Goal: Task Accomplishment & Management: Manage account settings

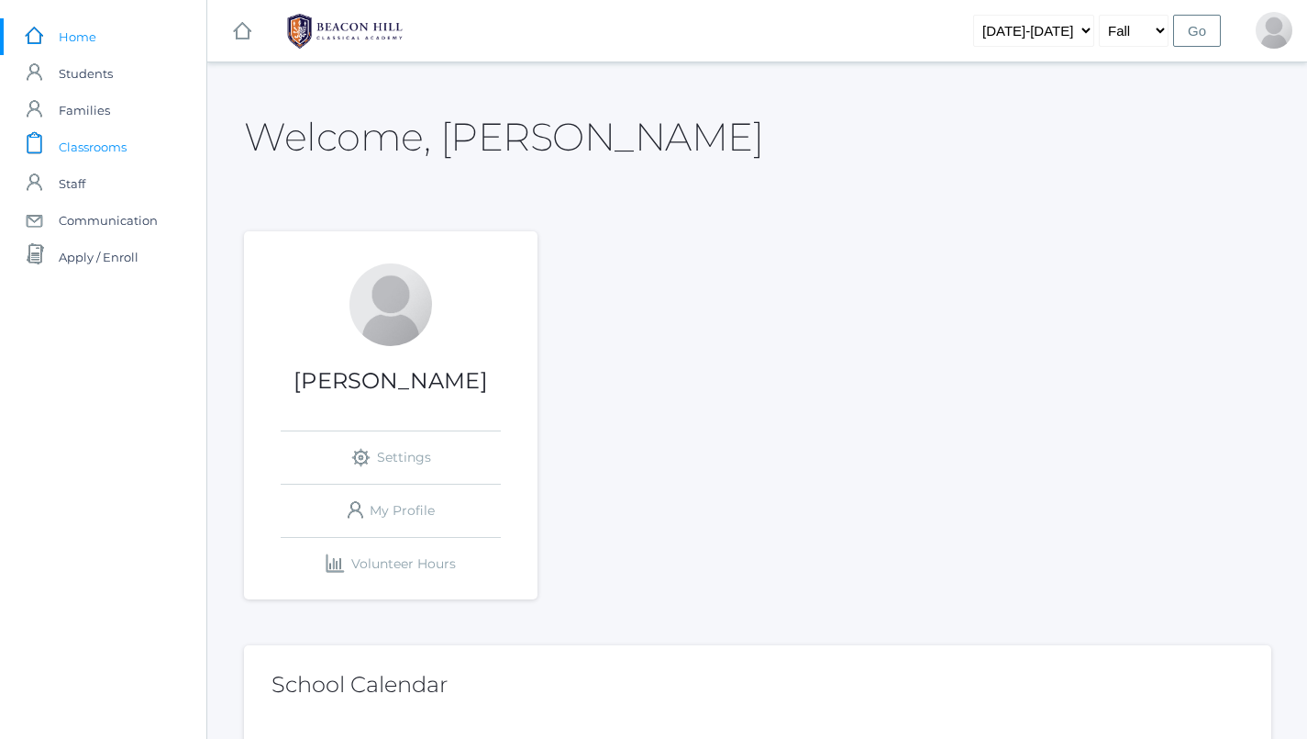
click at [67, 146] on span "Classrooms" at bounding box center [93, 146] width 68 height 37
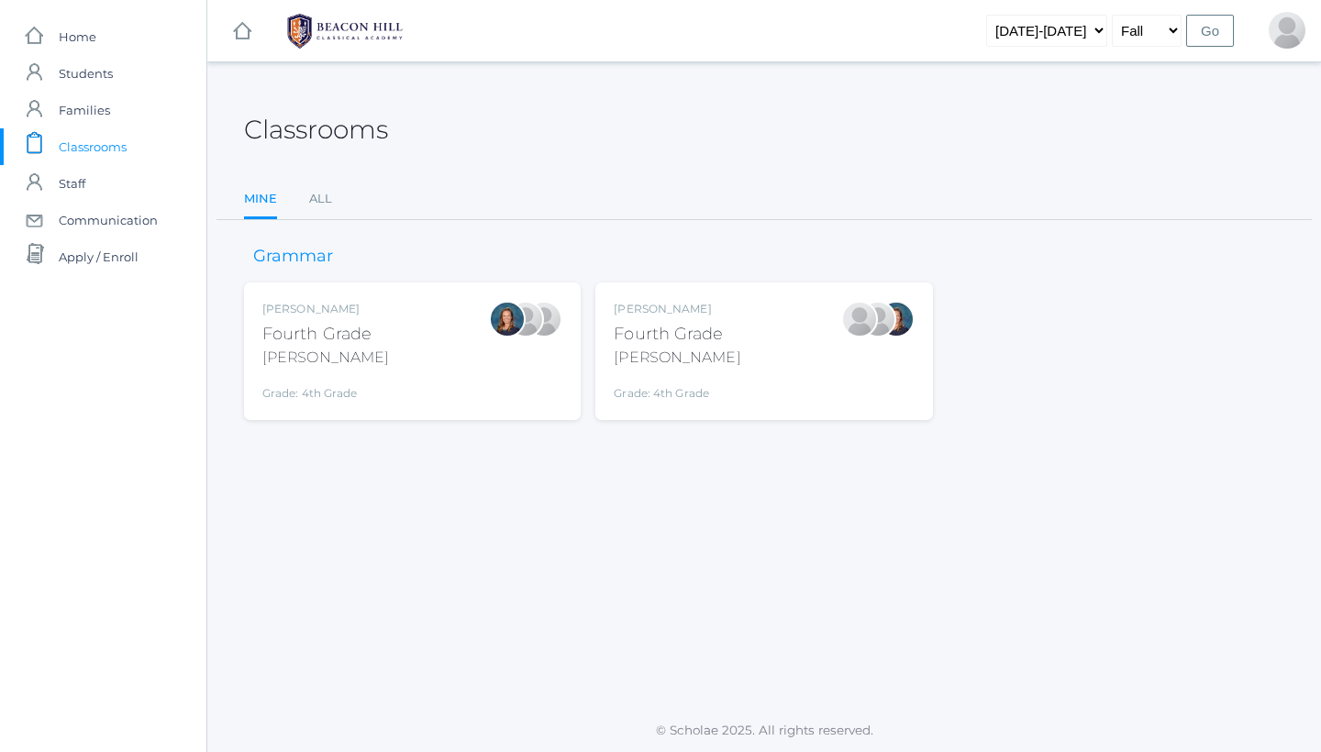
click at [653, 379] on div "Grade: 4th Grade" at bounding box center [677, 389] width 127 height 26
click at [406, 329] on div "Ellie Bradley Fourth Grade Bradley Grade: 4th Grade 04LA" at bounding box center [412, 351] width 300 height 101
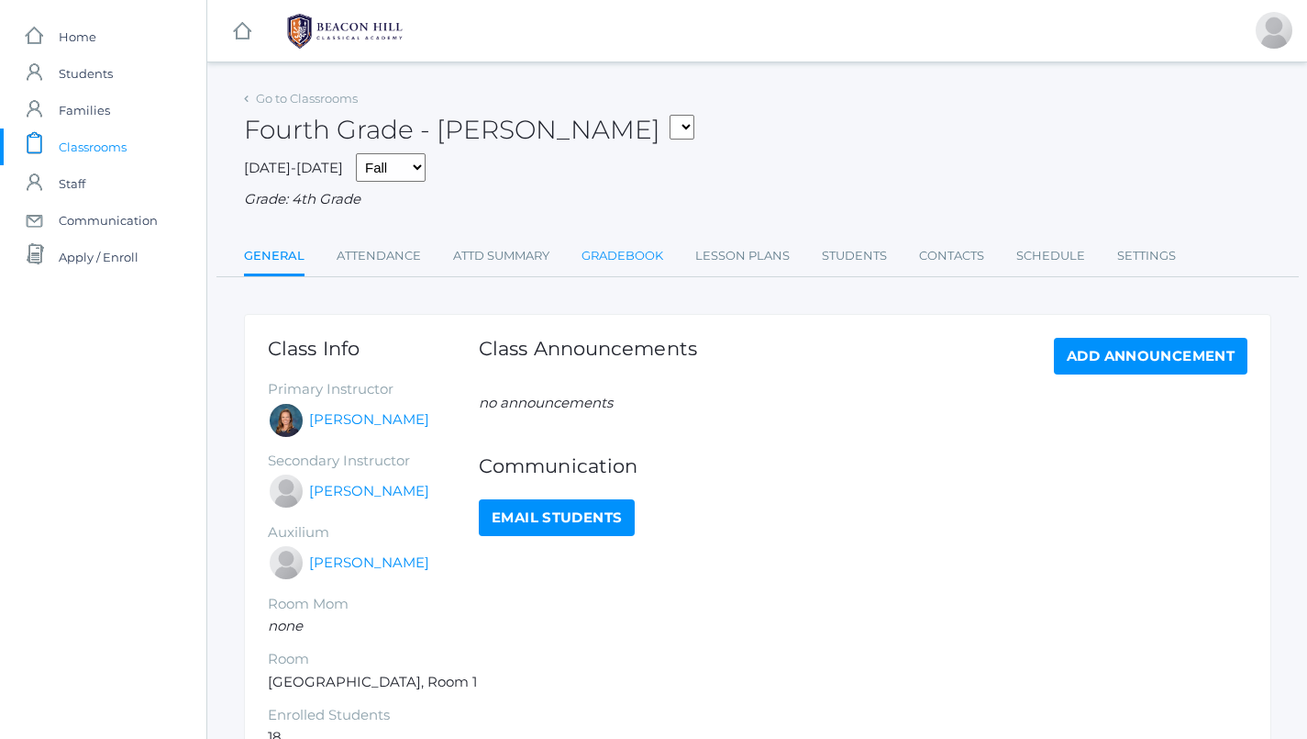
click at [628, 248] on link "Gradebook" at bounding box center [623, 256] width 82 height 37
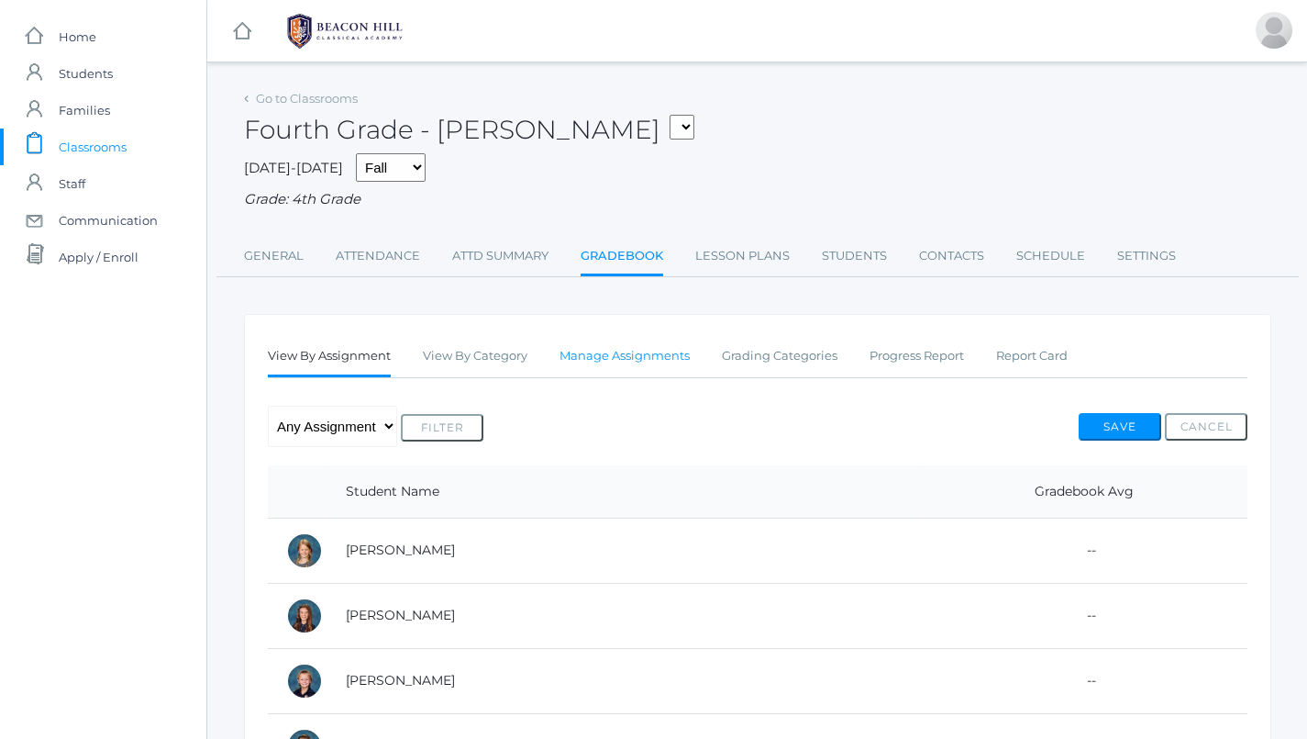
click at [634, 354] on link "Manage Assignments" at bounding box center [625, 356] width 130 height 37
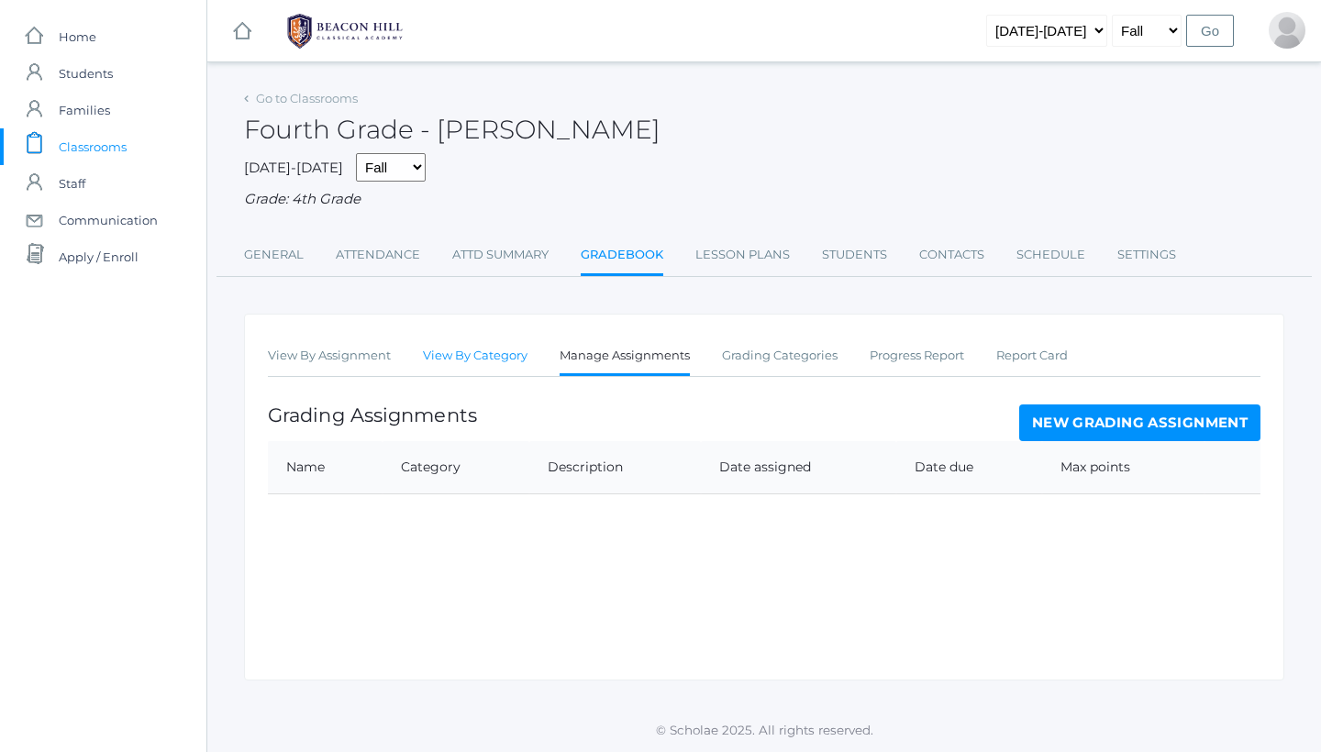
click at [489, 349] on link "View By Category" at bounding box center [475, 356] width 105 height 37
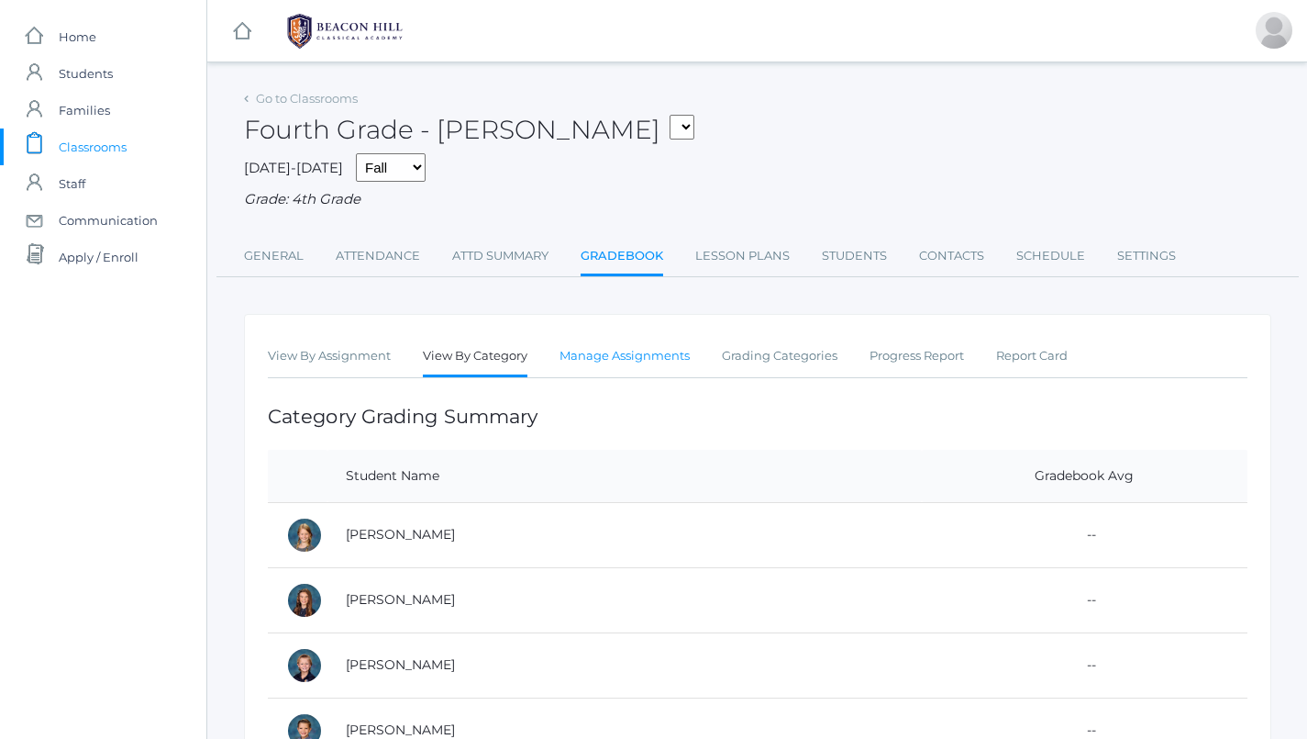
click at [637, 348] on link "Manage Assignments" at bounding box center [625, 356] width 130 height 37
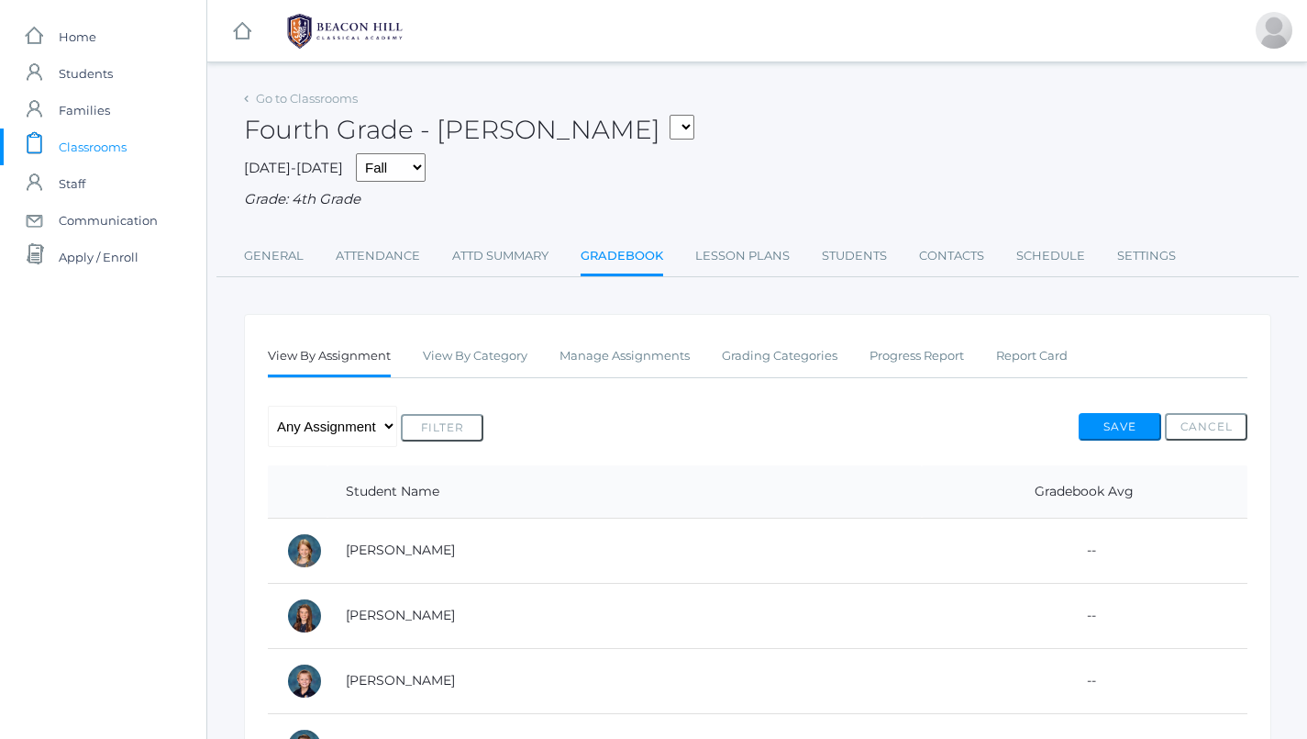
click at [120, 146] on span "Classrooms" at bounding box center [93, 146] width 68 height 37
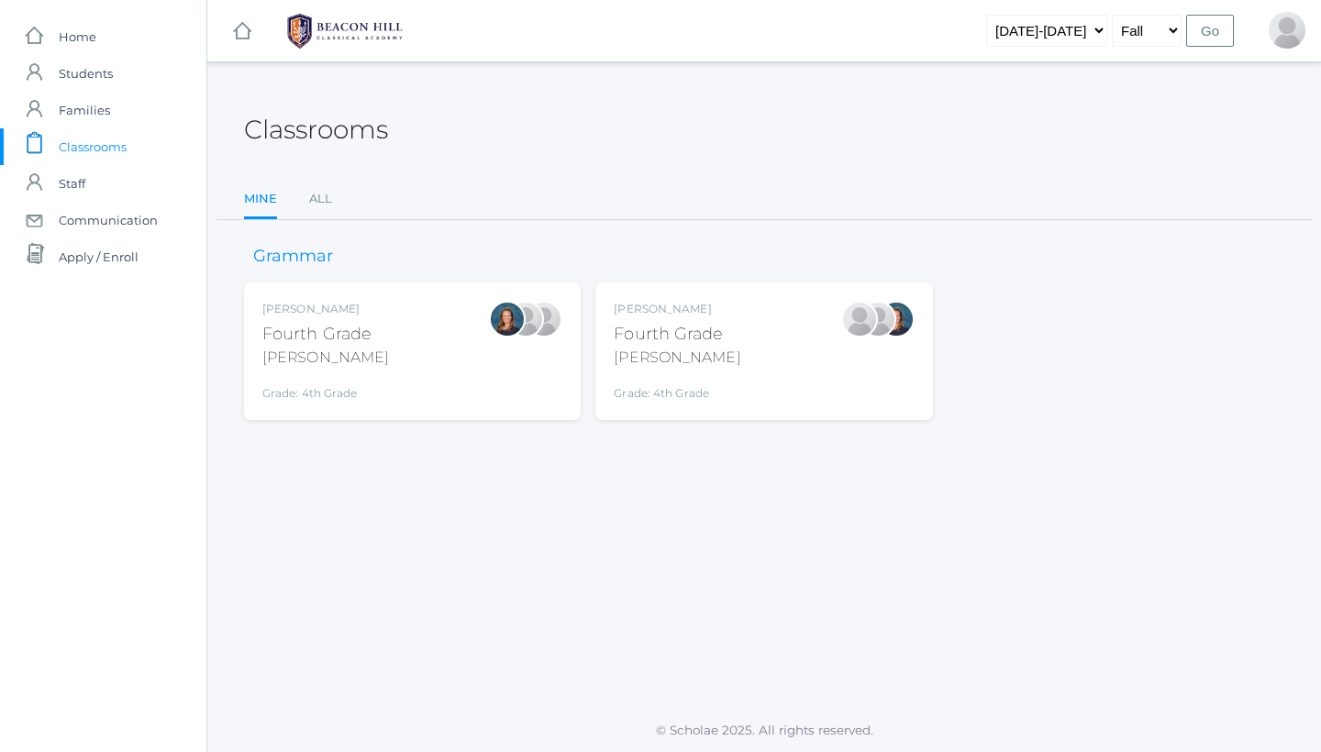
click at [692, 339] on div "Fourth Grade" at bounding box center [677, 334] width 127 height 25
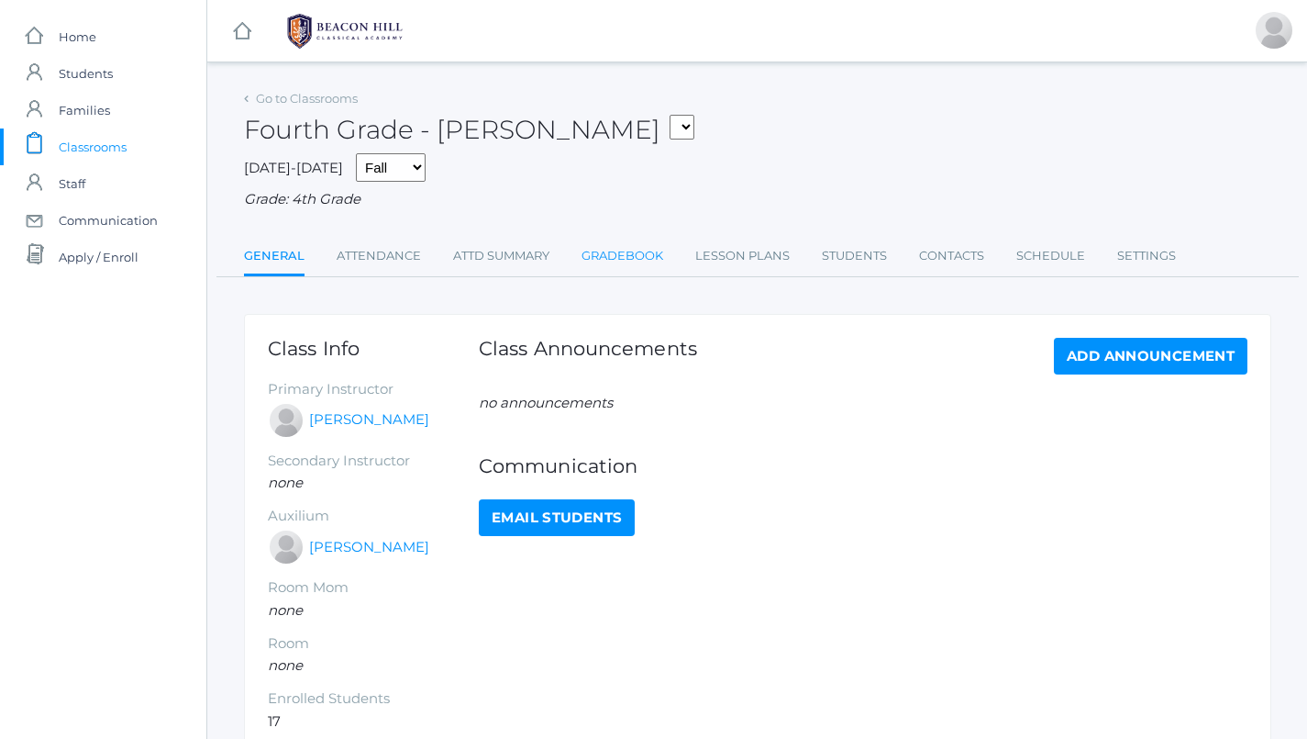
click at [612, 252] on link "Gradebook" at bounding box center [623, 256] width 82 height 37
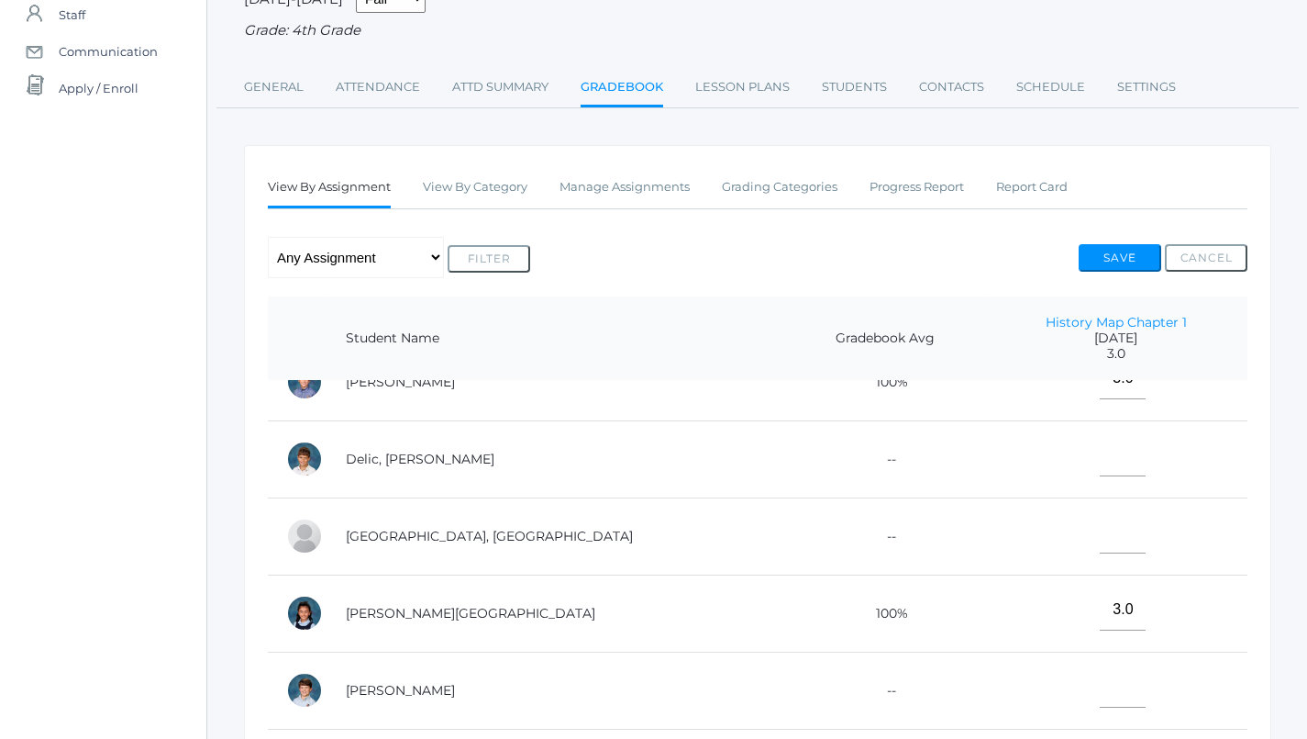
scroll to position [173, 0]
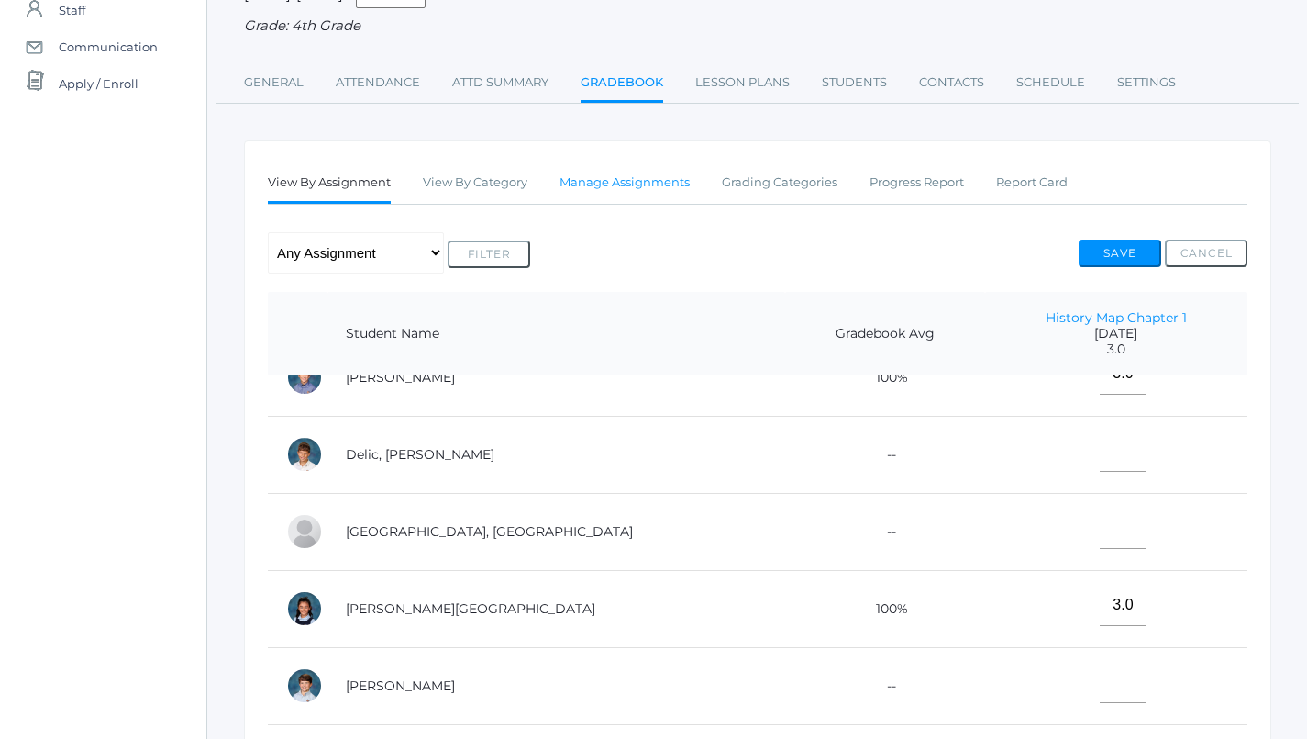
click at [593, 175] on link "Manage Assignments" at bounding box center [625, 182] width 130 height 37
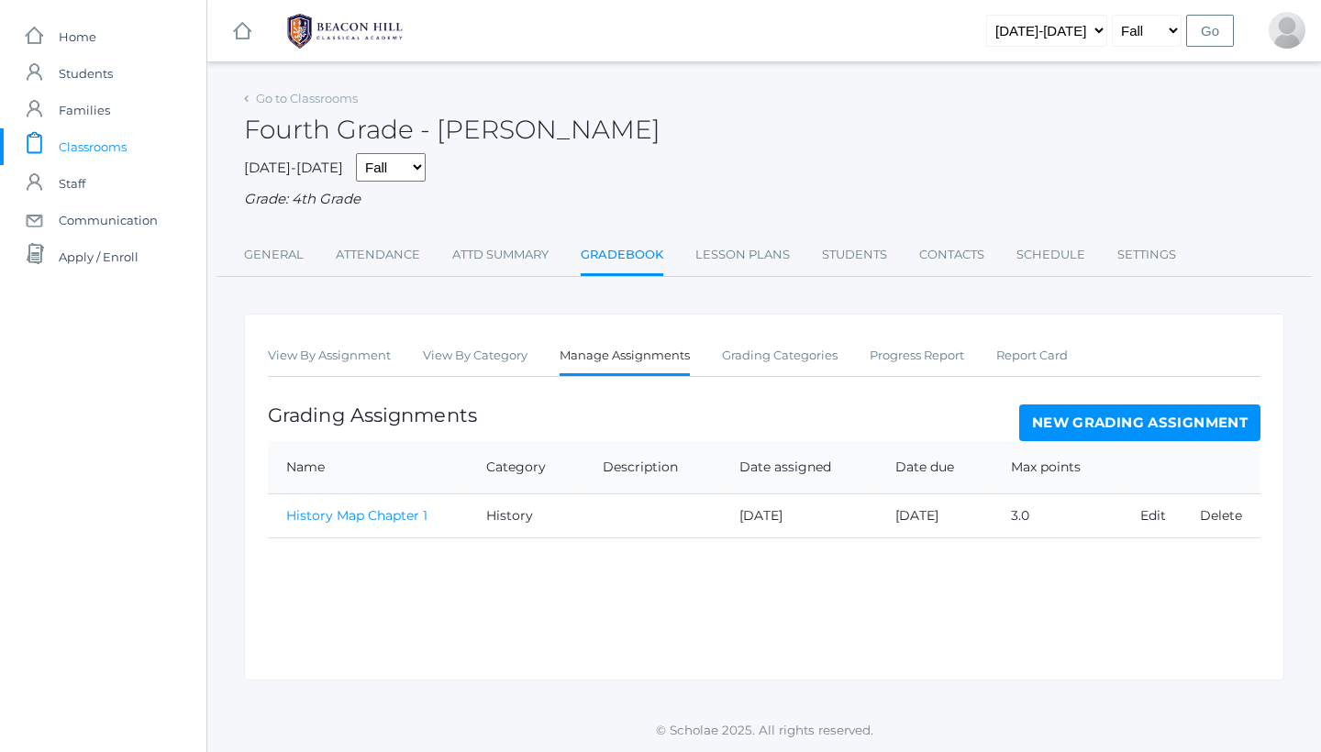
click at [406, 507] on link "History Map Chapter 1" at bounding box center [356, 515] width 141 height 17
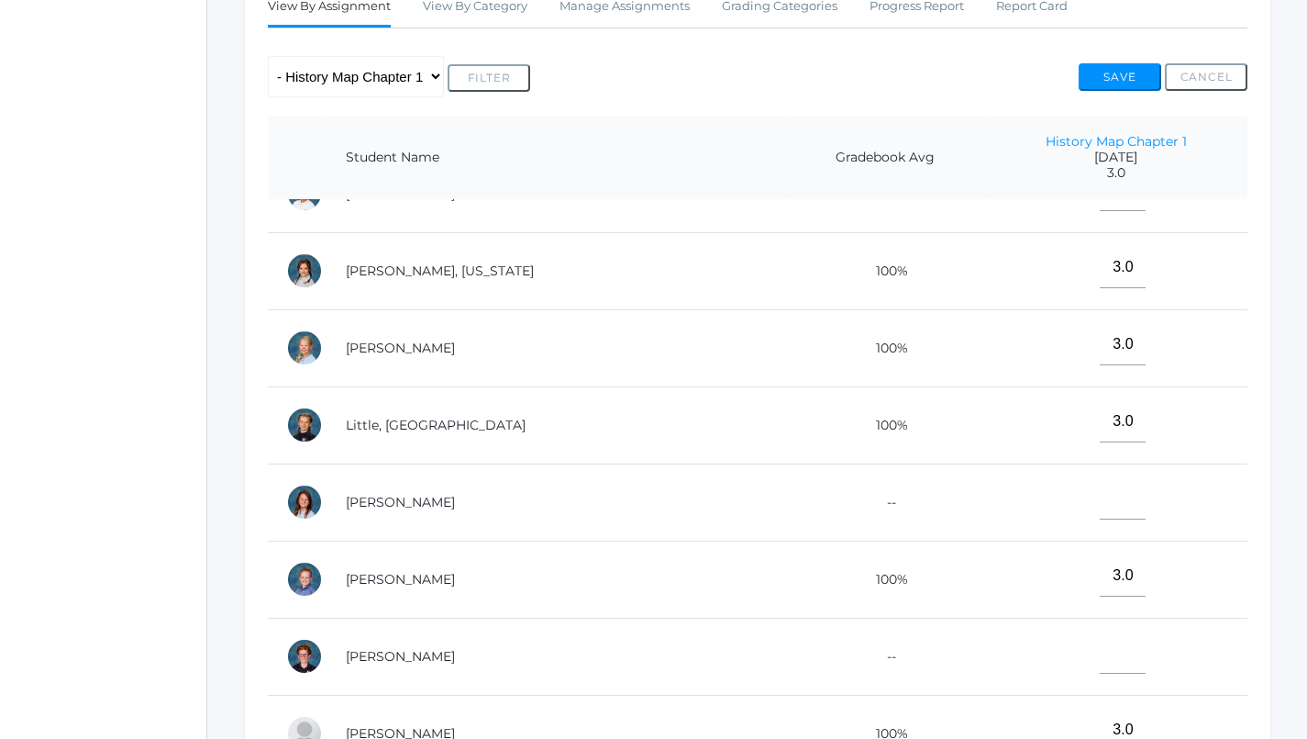
scroll to position [349, 0]
click at [1100, 486] on input"] "text" at bounding box center [1123, 499] width 46 height 41
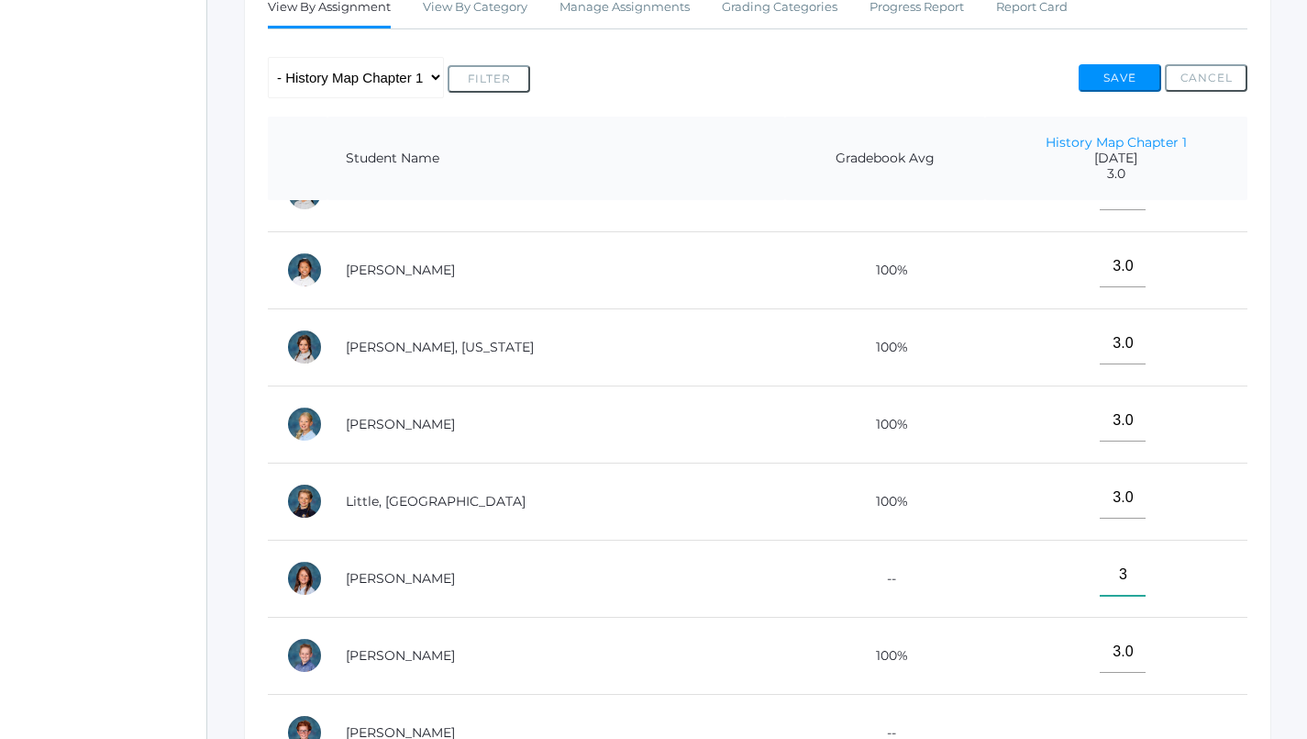
scroll to position [576, 0]
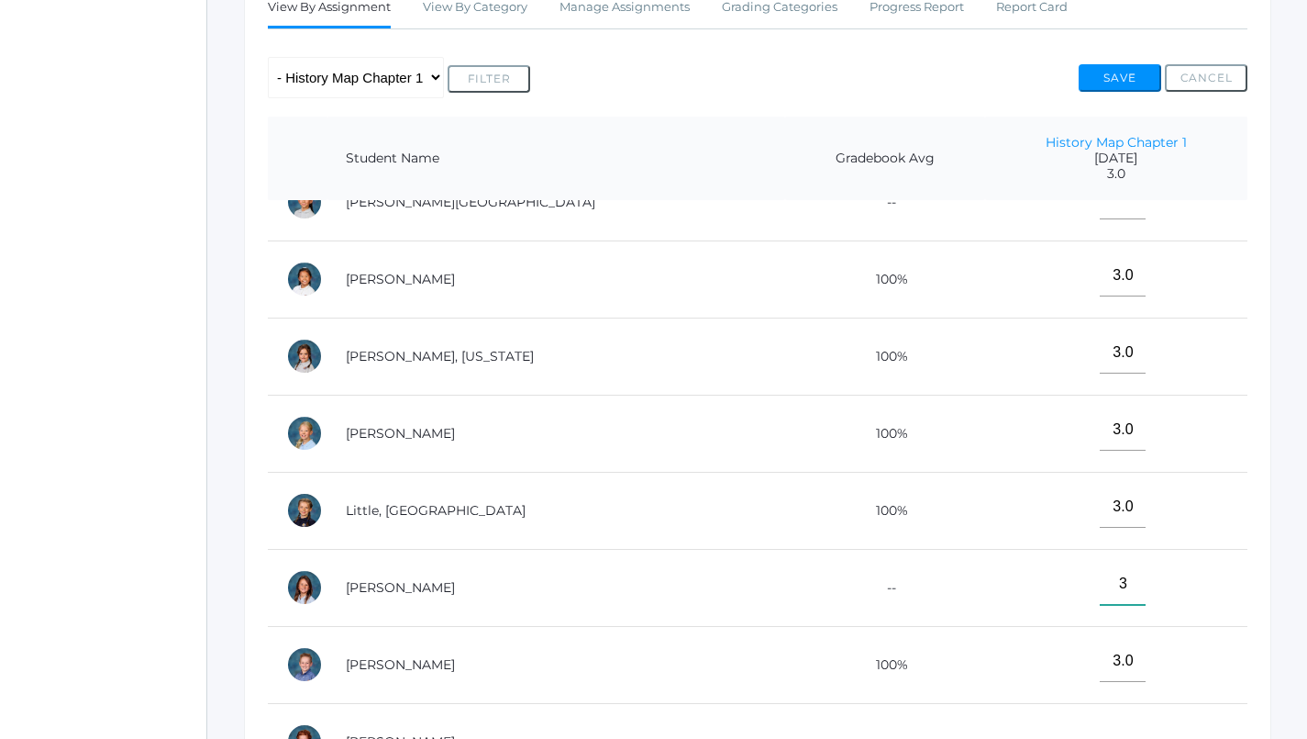
type input"] "3"
click at [1111, 64] on button "Save" at bounding box center [1120, 78] width 83 height 28
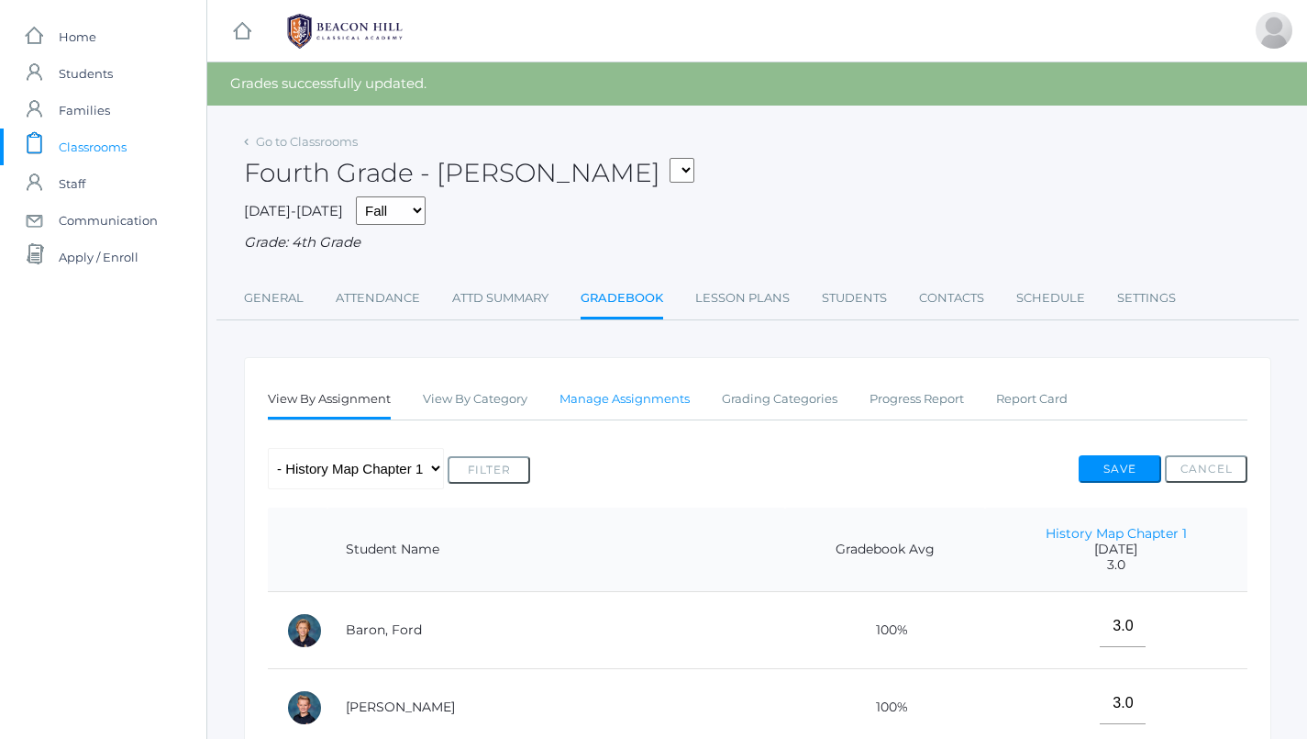
click at [617, 381] on link "Manage Assignments" at bounding box center [625, 399] width 130 height 37
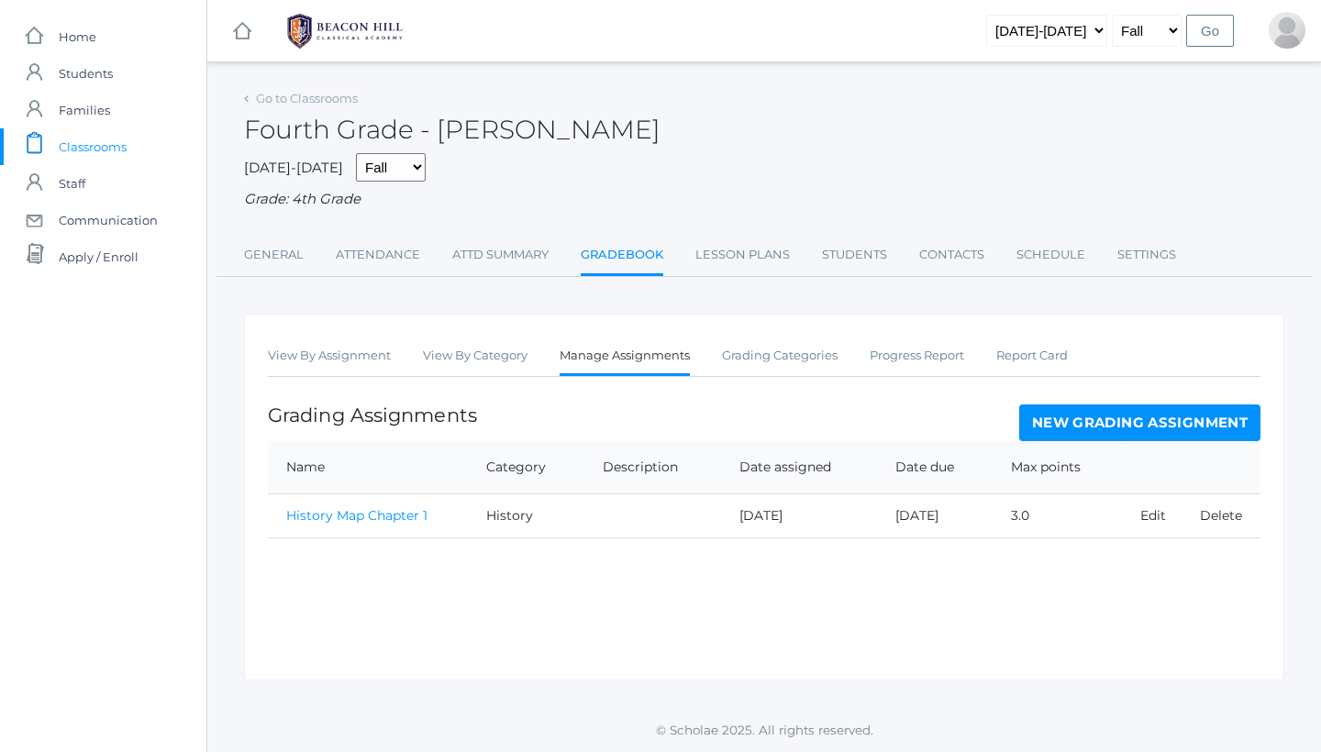
click at [1100, 413] on link "New Grading Assignment" at bounding box center [1139, 423] width 241 height 37
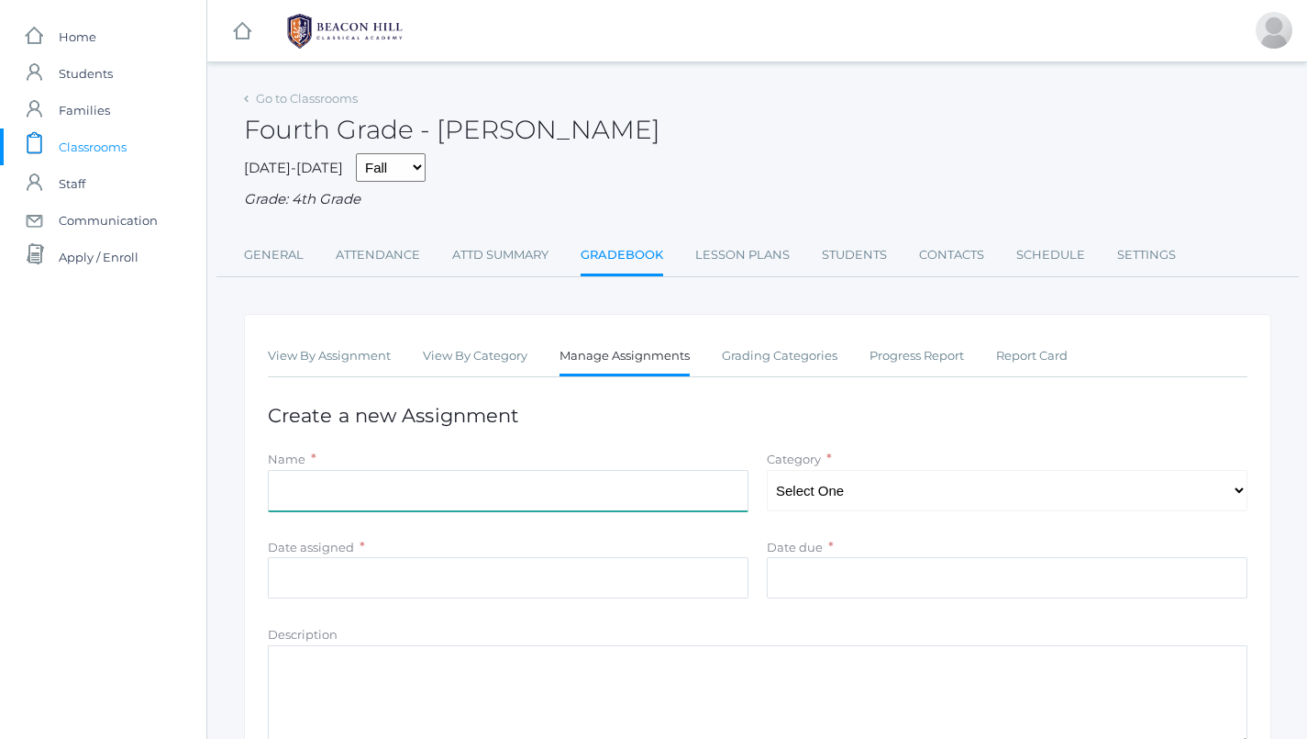
click at [436, 484] on input "Name" at bounding box center [508, 490] width 481 height 41
type input "[PERSON_NAME] Unit 1 Part 3"
select select "1091"
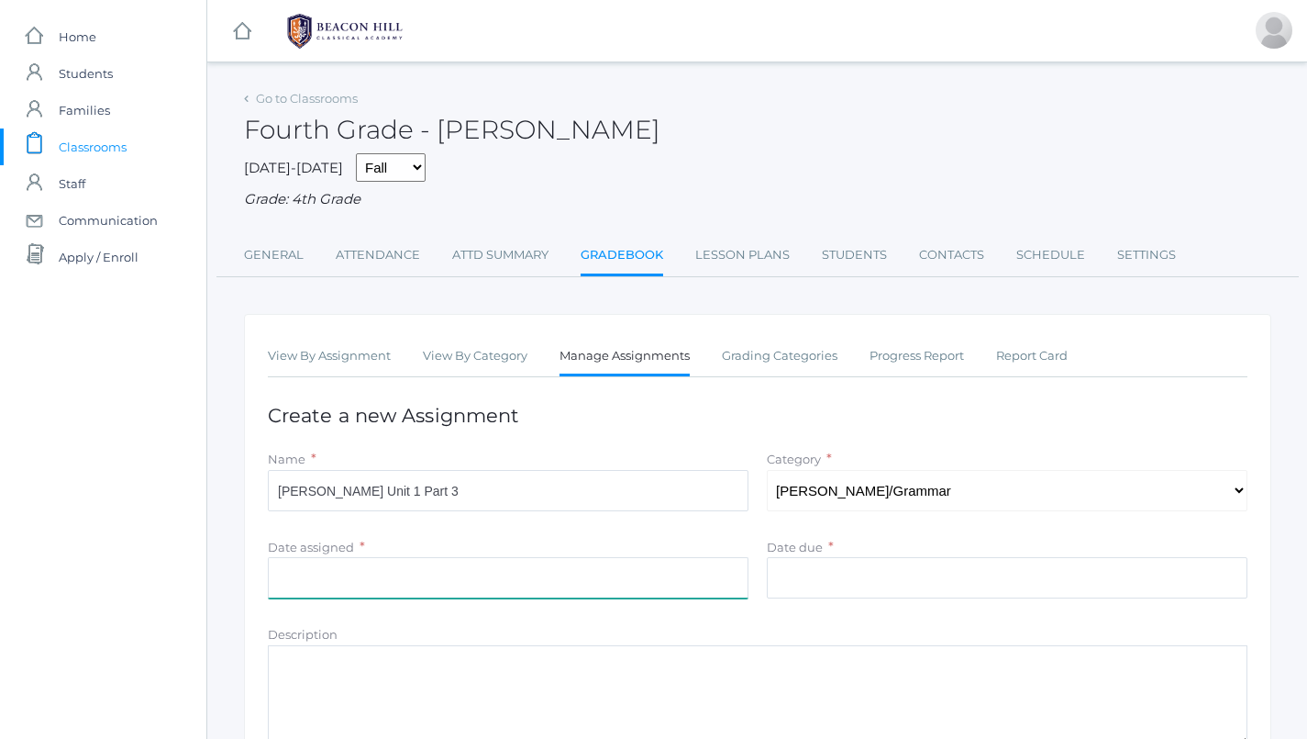
click at [583, 573] on input "Date assigned" at bounding box center [508, 577] width 481 height 41
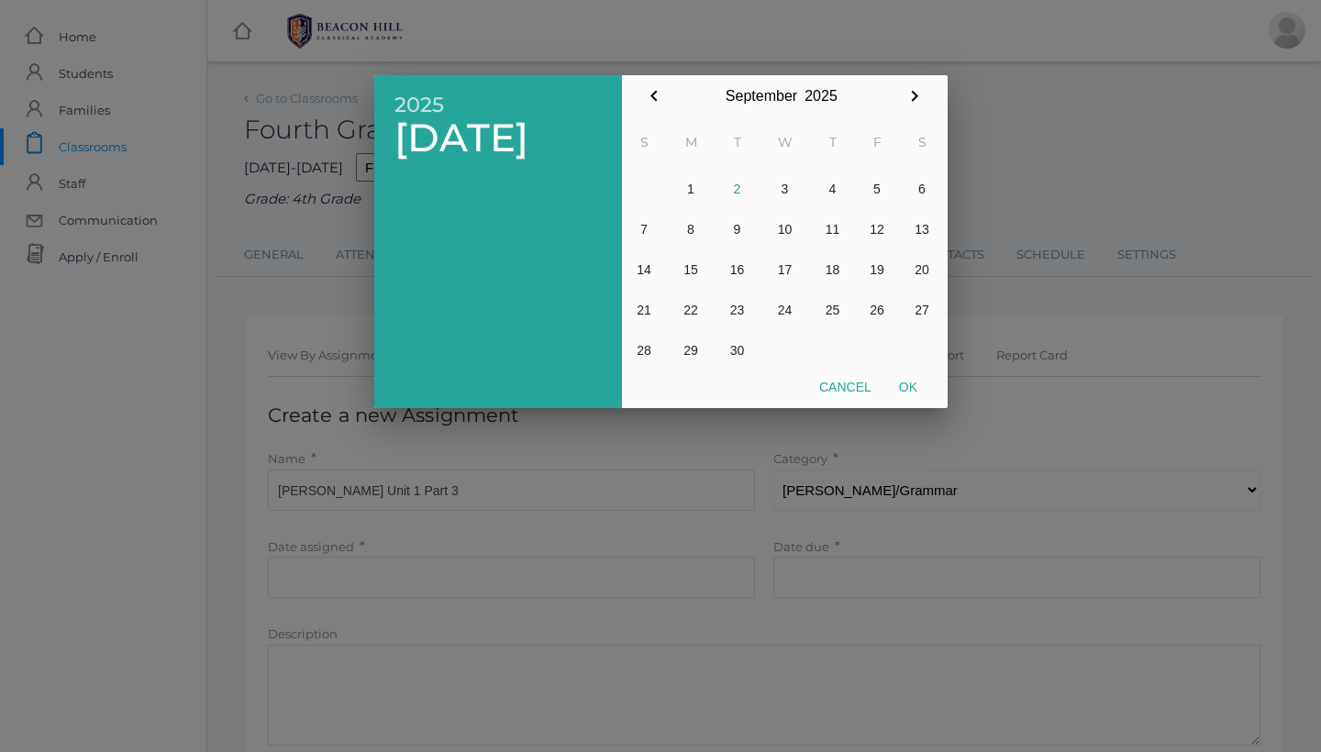
click at [911, 383] on button "Ok" at bounding box center [908, 387] width 46 height 33
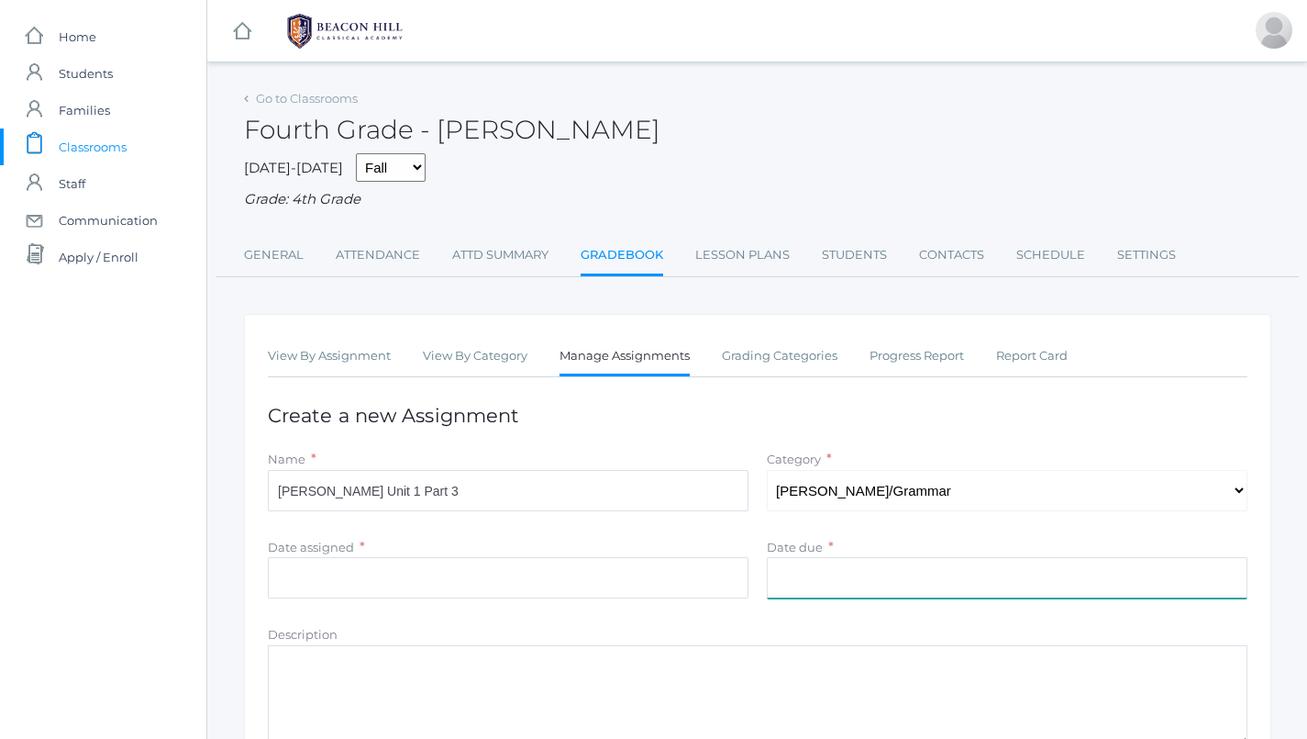
click at [899, 572] on input "Date due" at bounding box center [1007, 577] width 481 height 41
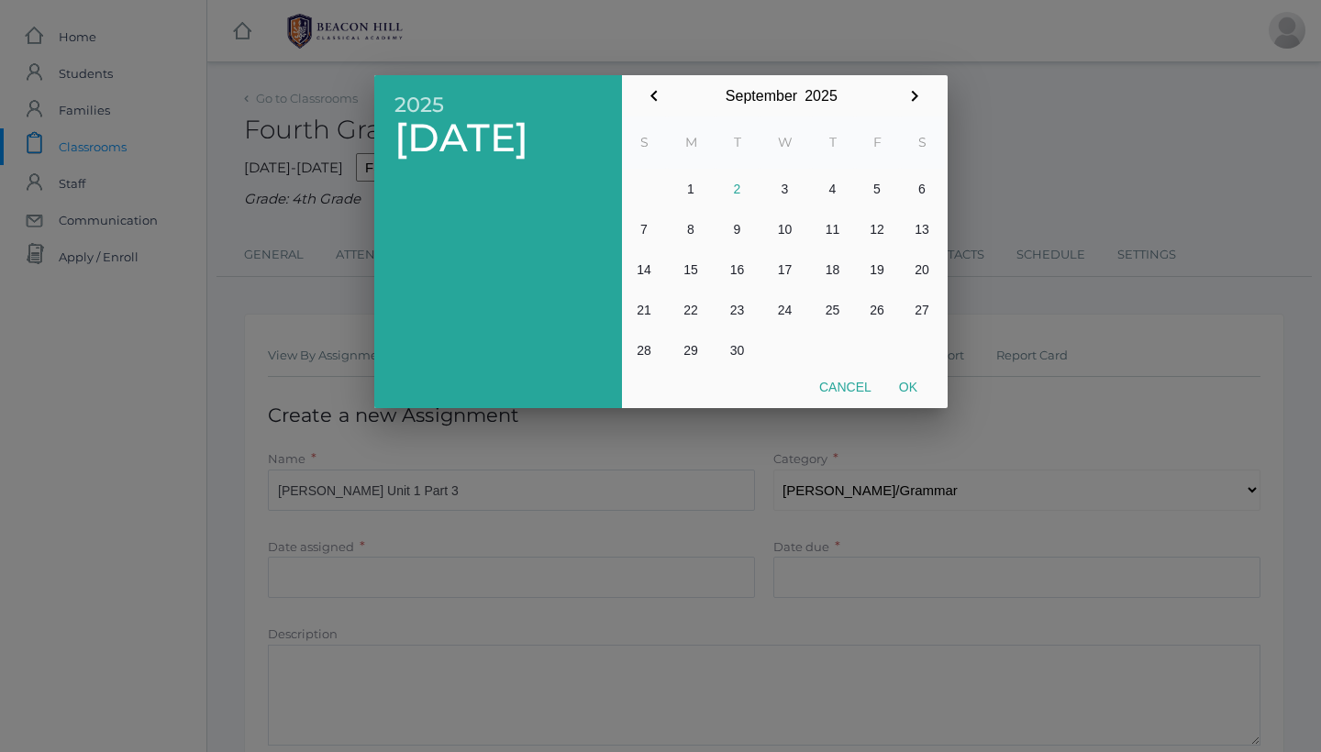
click at [911, 388] on button "Ok" at bounding box center [908, 387] width 46 height 33
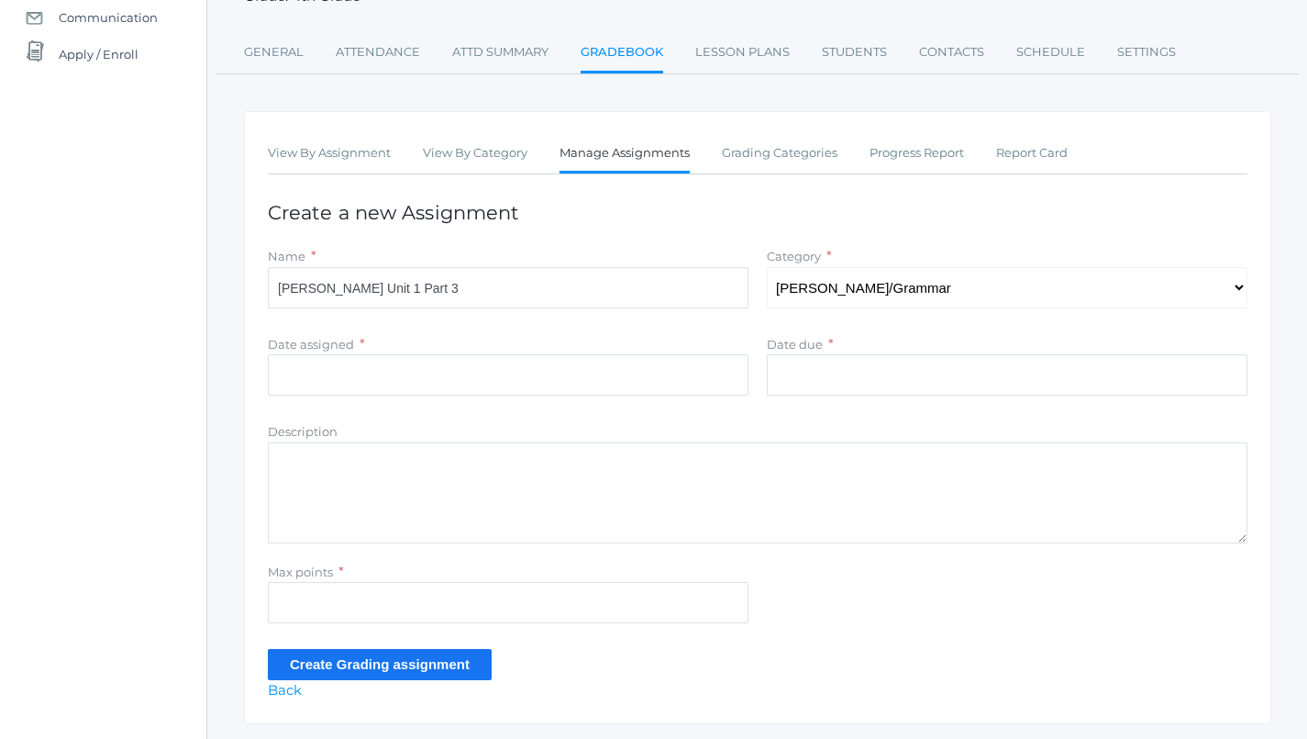
scroll to position [210, 0]
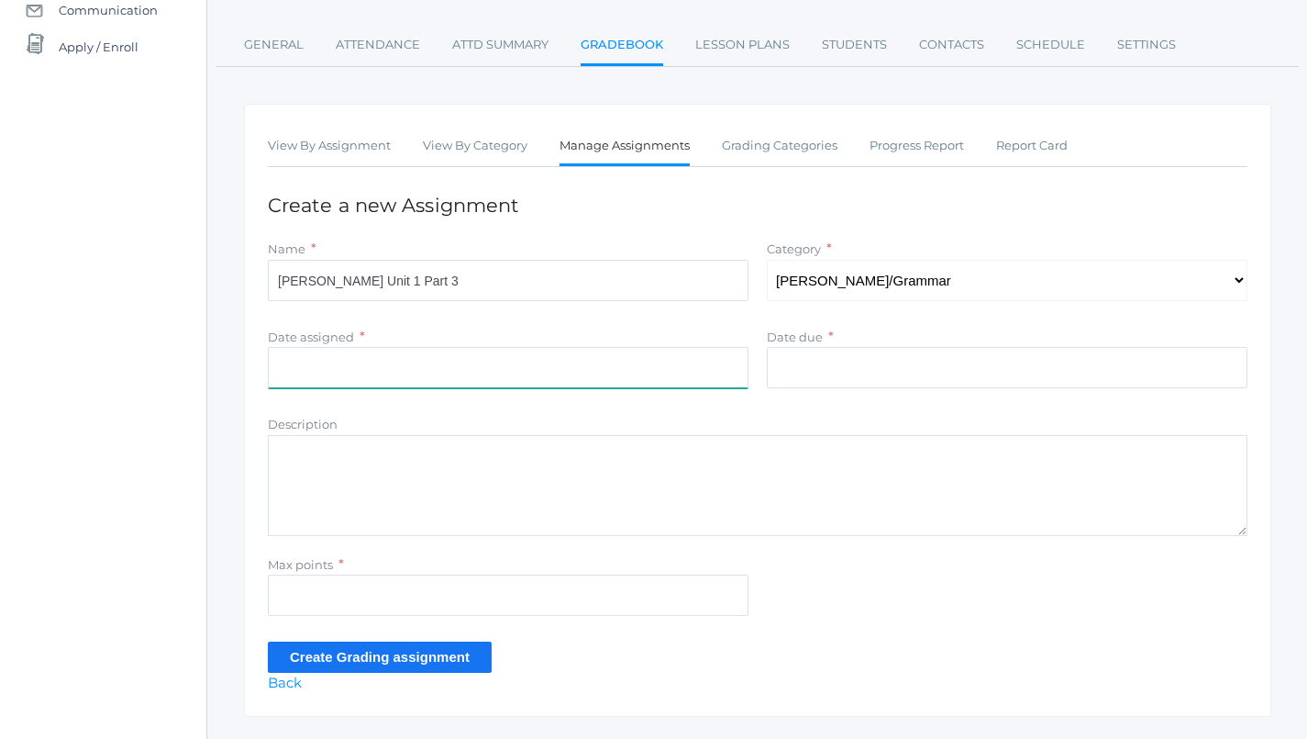
click at [429, 368] on input "Date assigned" at bounding box center [508, 367] width 481 height 41
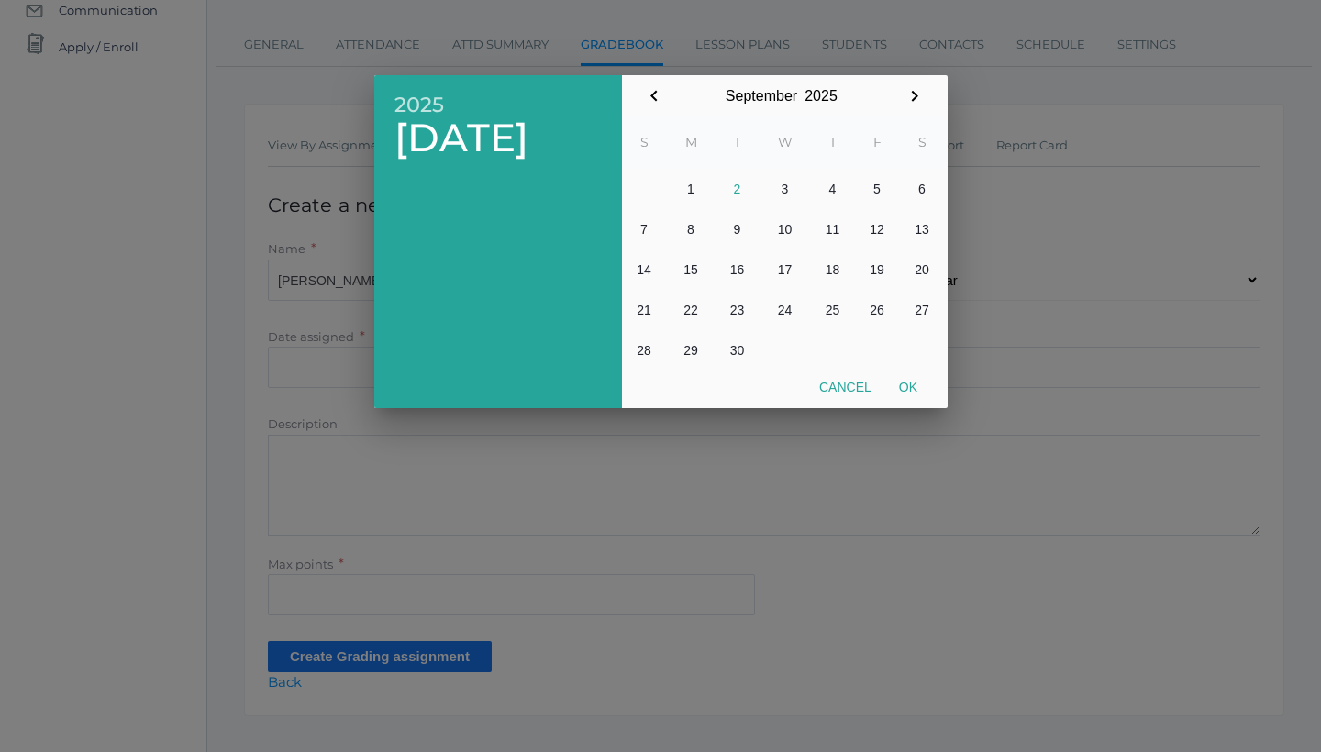
click at [743, 188] on button "2" at bounding box center [738, 189] width 44 height 40
click at [903, 393] on button "Ok" at bounding box center [908, 387] width 46 height 33
type input "2025-09-02"
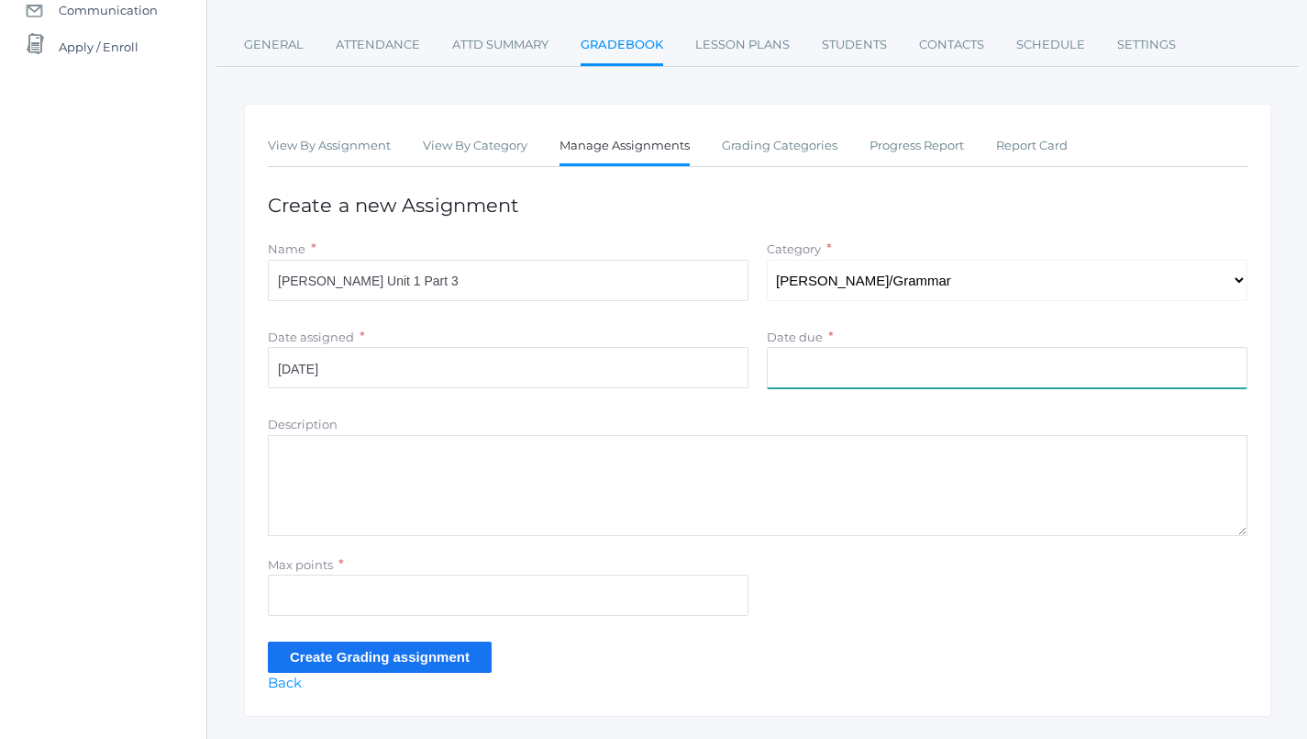
click at [844, 347] on input "Date due" at bounding box center [1007, 367] width 481 height 41
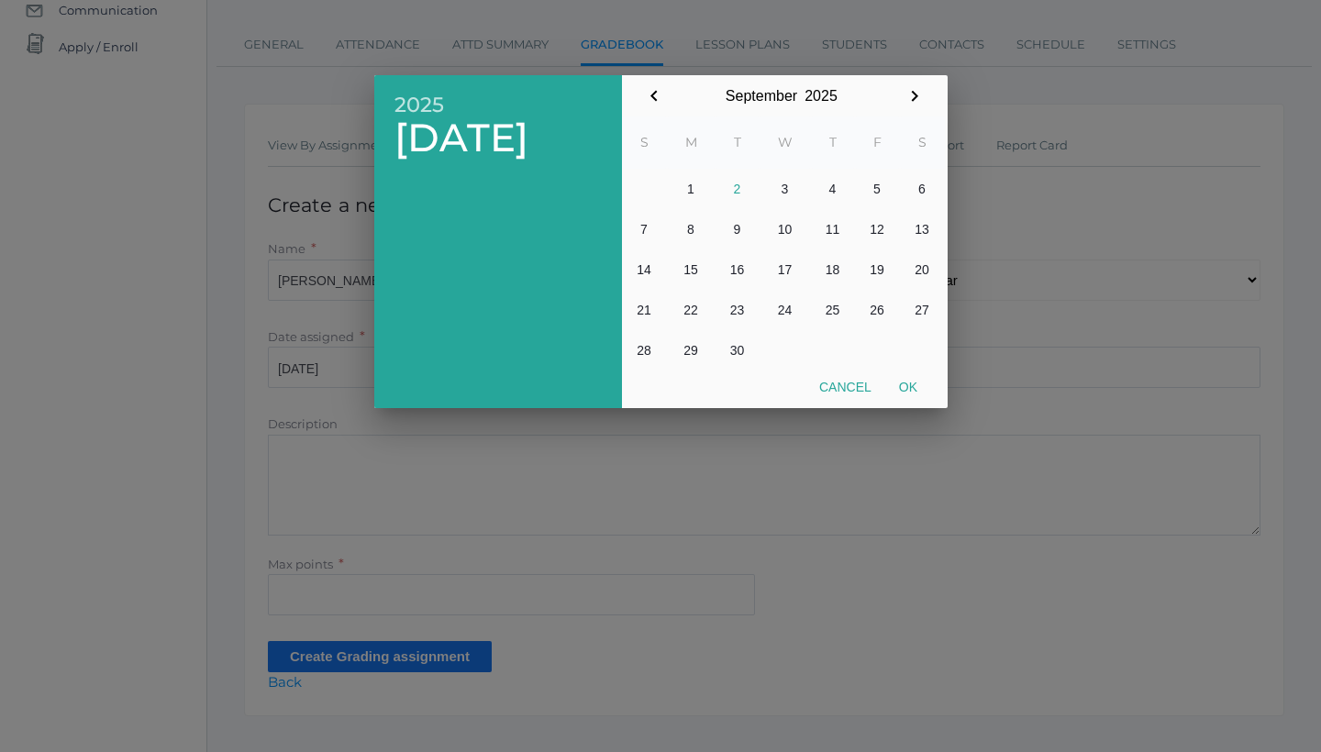
click at [730, 187] on button "2" at bounding box center [738, 189] width 44 height 40
click at [914, 383] on button "Ok" at bounding box center [908, 387] width 46 height 33
type input "2025-09-02"
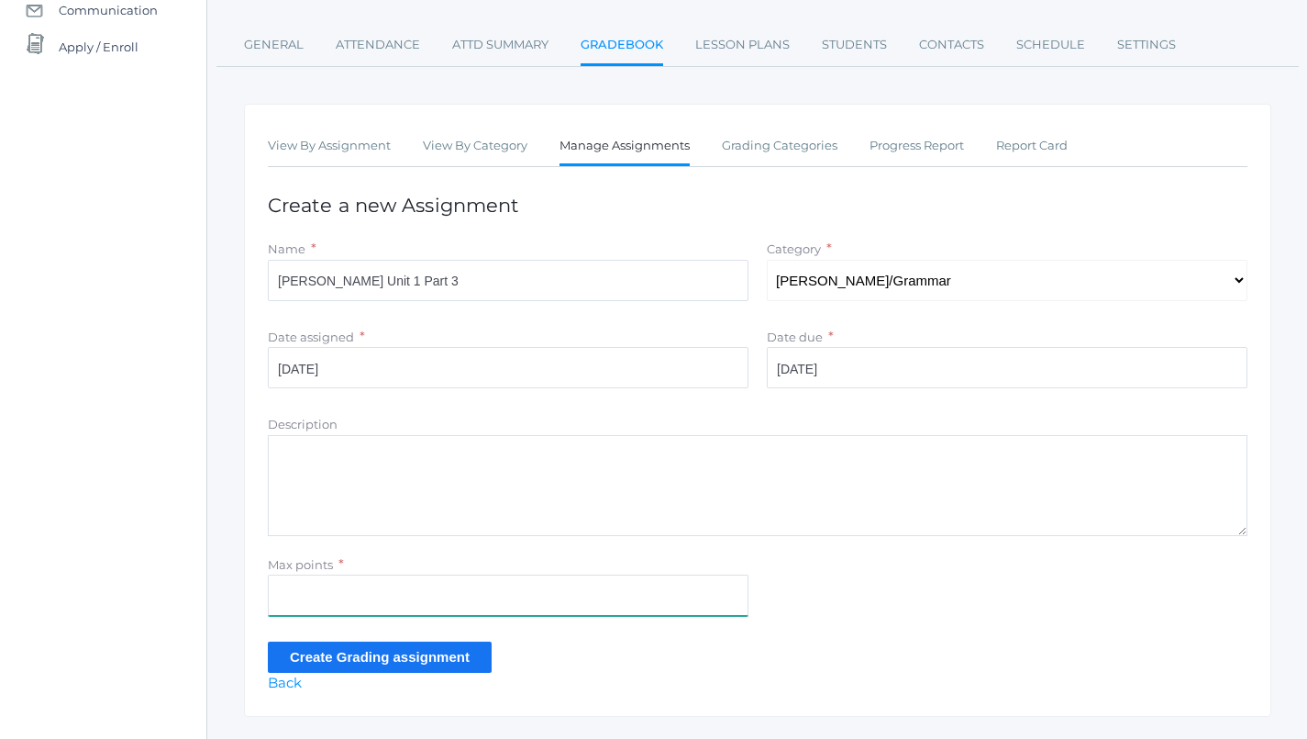
click at [573, 595] on input "Max points" at bounding box center [508, 594] width 481 height 41
type input "10"
click at [448, 641] on input "Create Grading assignment" at bounding box center [380, 656] width 224 height 30
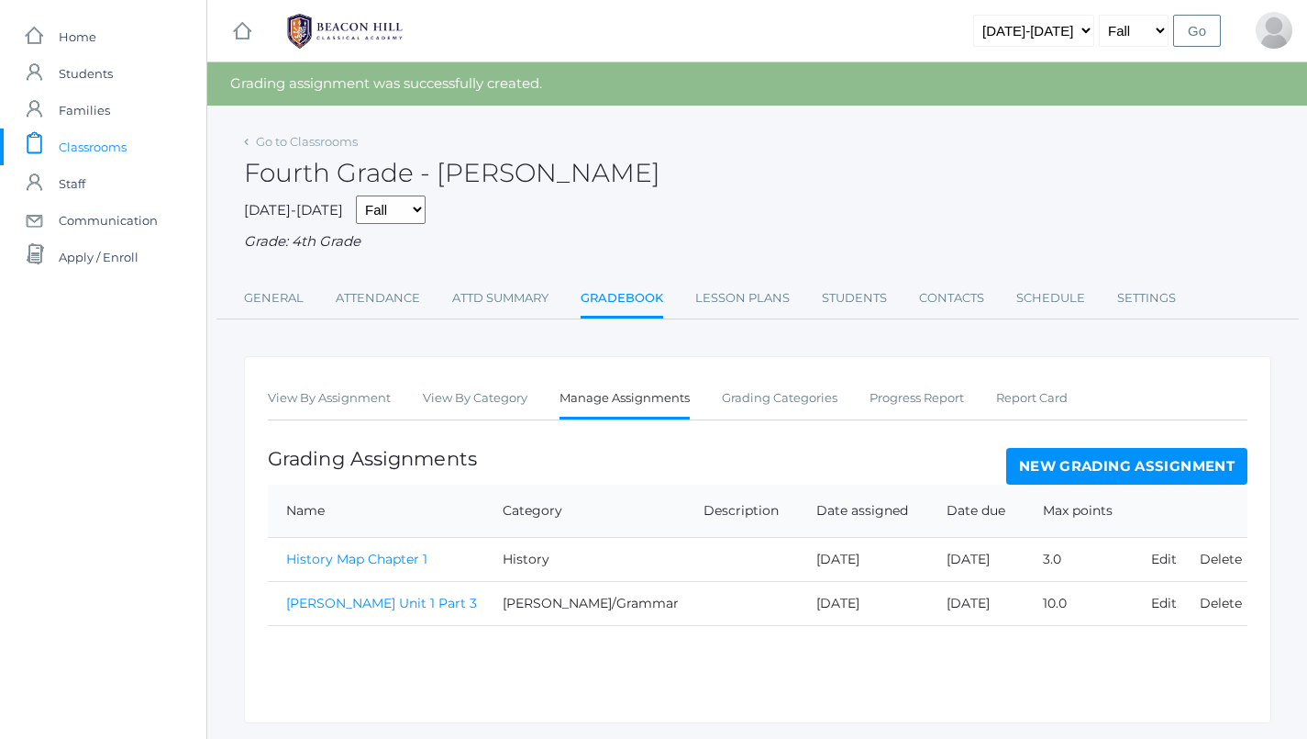
click at [367, 595] on link "[PERSON_NAME] Unit 1 Part 3" at bounding box center [381, 603] width 191 height 17
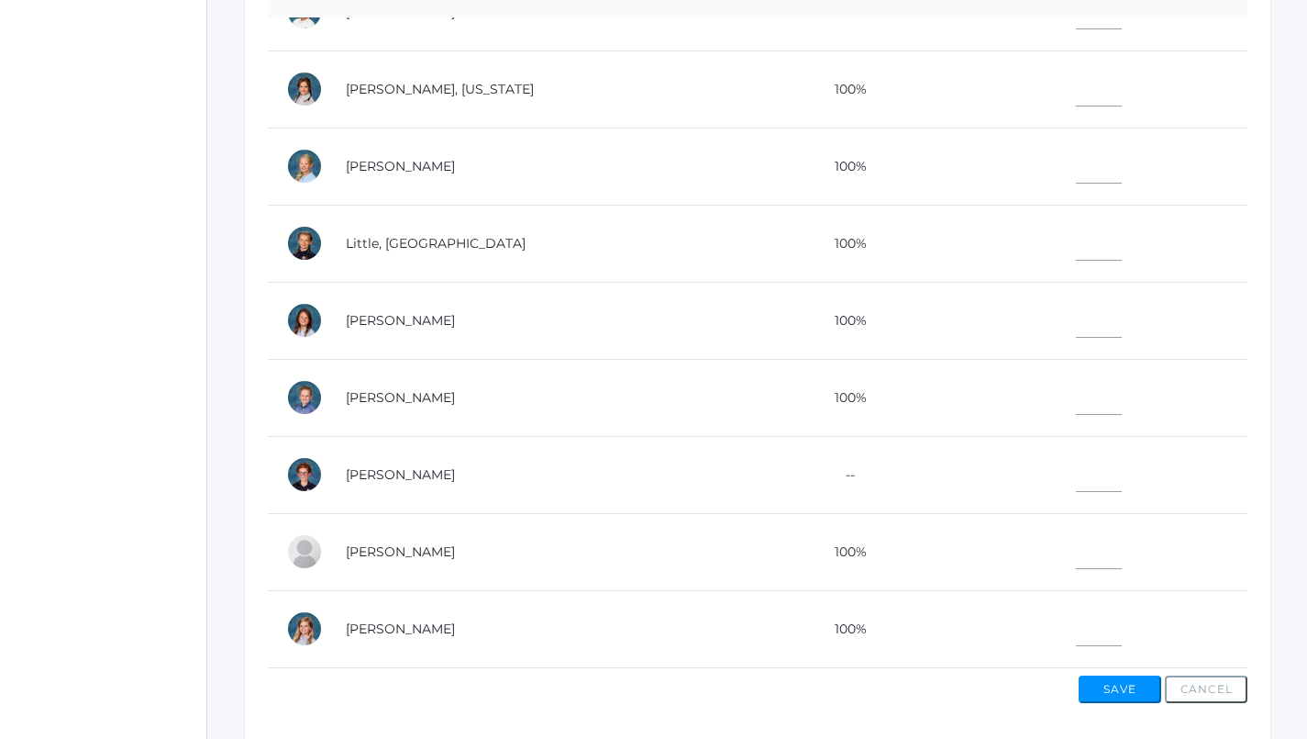
scroll to position [535, 0]
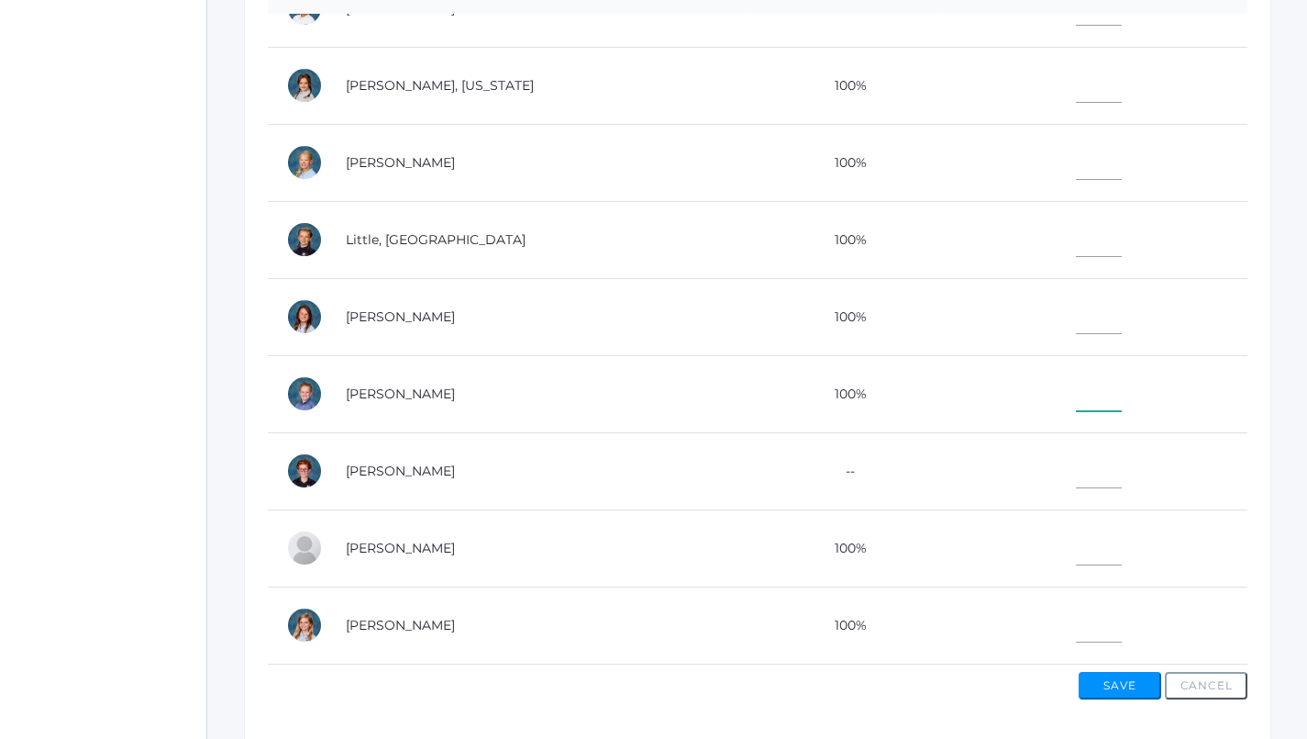
click at [1084, 386] on input"] "text" at bounding box center [1099, 390] width 46 height 41
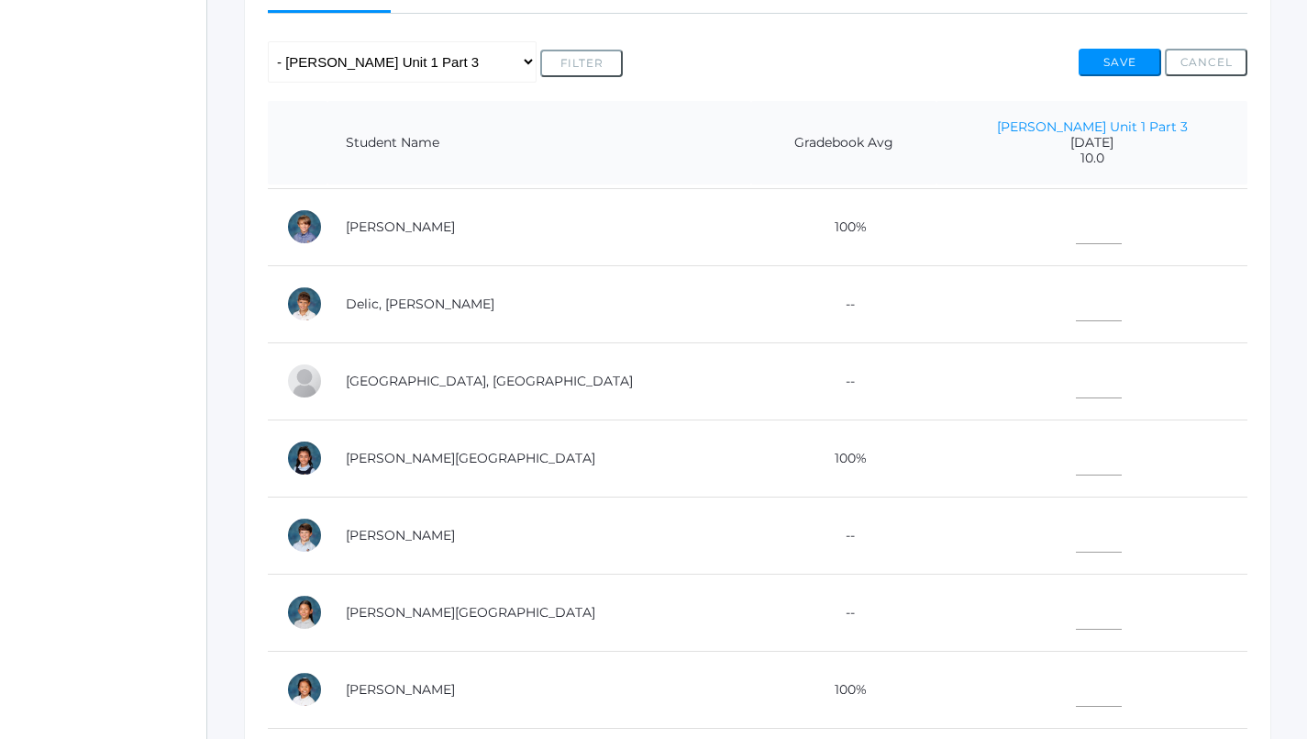
scroll to position [123, 0]
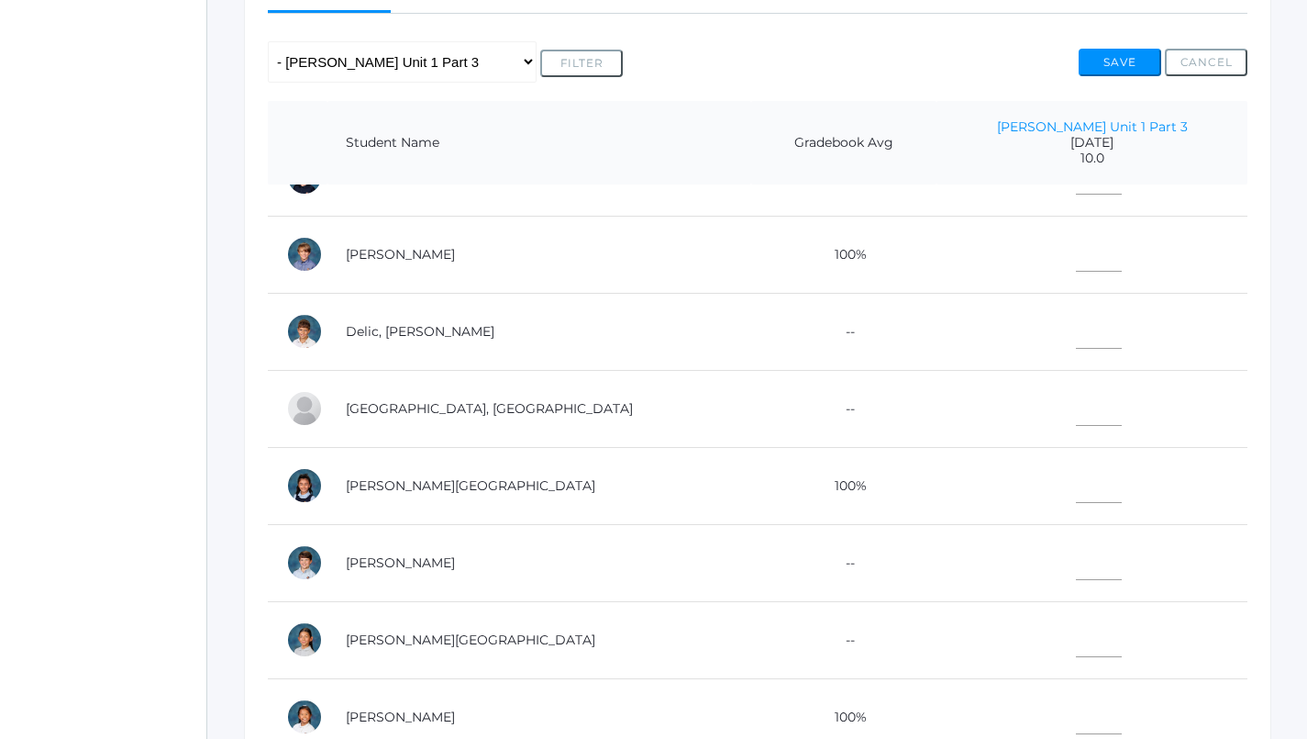
type input"] "10"
click at [1085, 406] on input"] "text" at bounding box center [1099, 404] width 46 height 41
type input"] "10"
click at [1084, 328] on input"] "text" at bounding box center [1099, 327] width 46 height 41
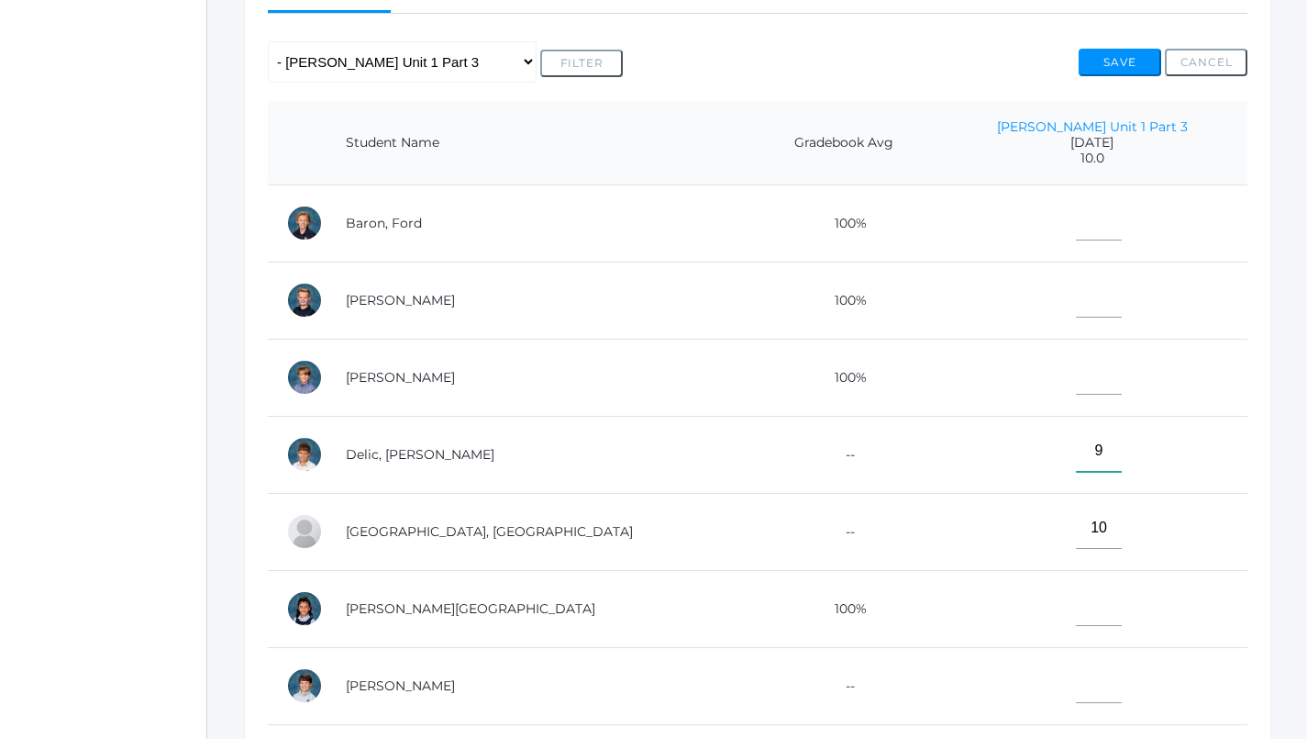
scroll to position [0, 0]
type input"] "9"
click at [1086, 214] on input"] "text" at bounding box center [1099, 219] width 46 height 41
type input"] "9"
click at [1090, 288] on input"] "text" at bounding box center [1099, 296] width 46 height 41
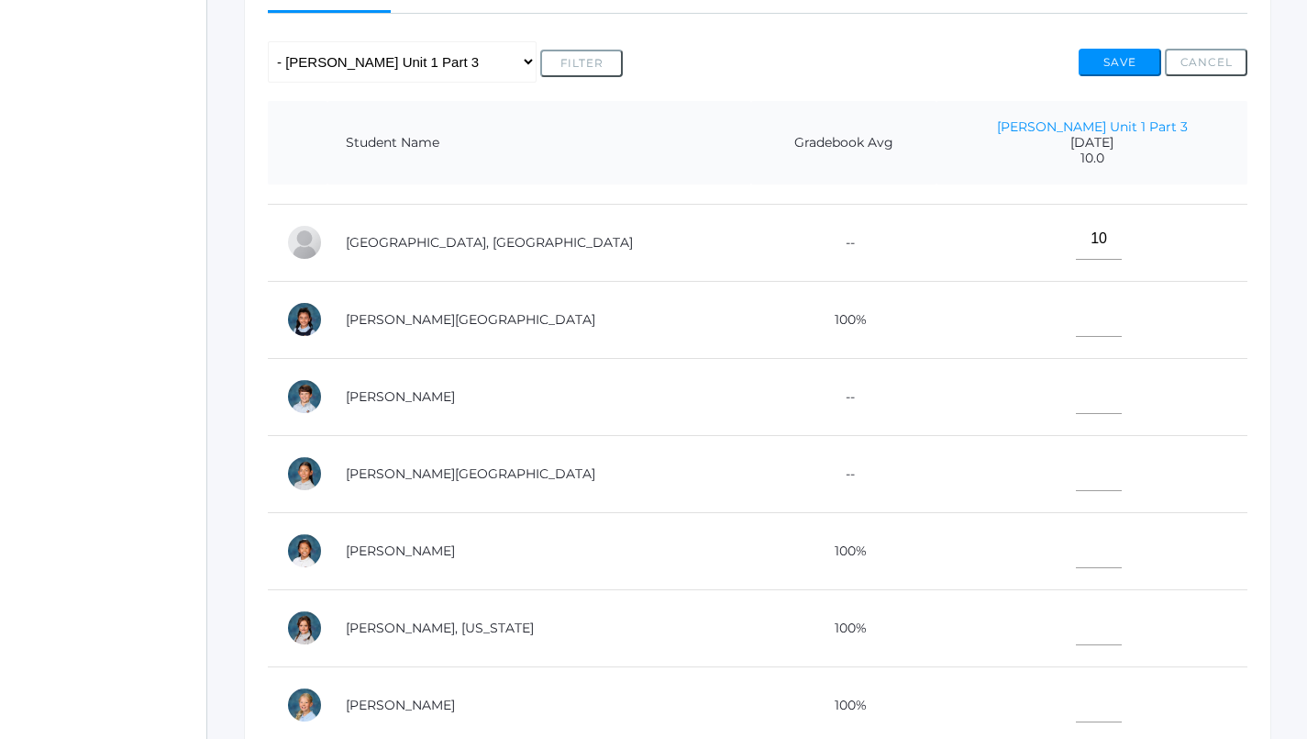
scroll to position [299, 0]
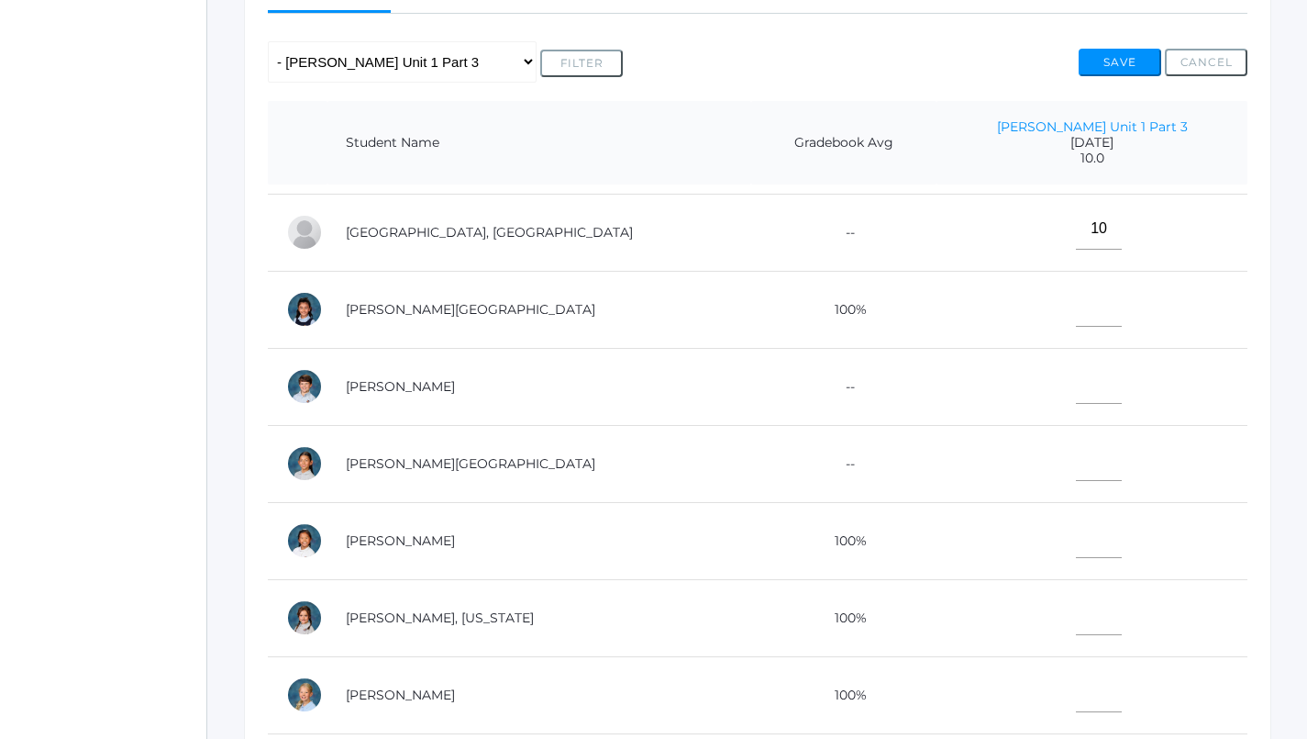
type input"] "9.5"
click at [1107, 381] on input"] "text" at bounding box center [1099, 382] width 46 height 41
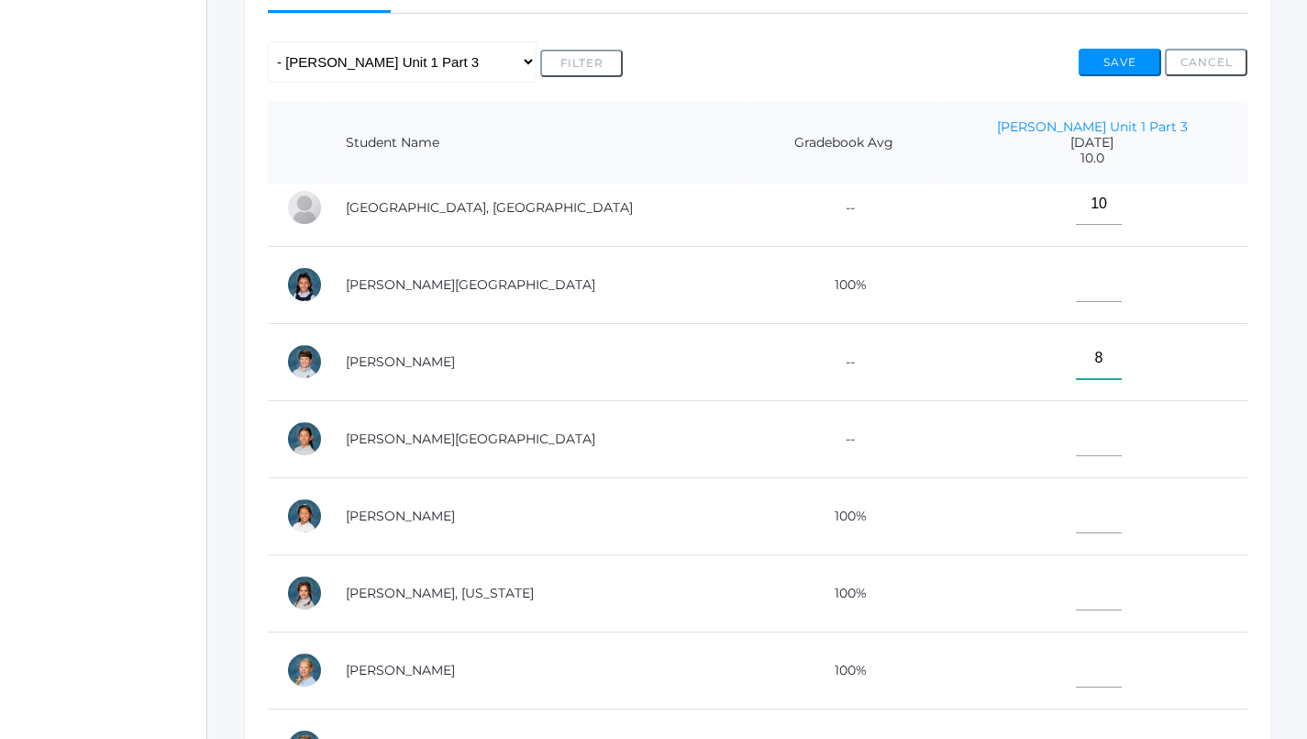
scroll to position [295, 0]
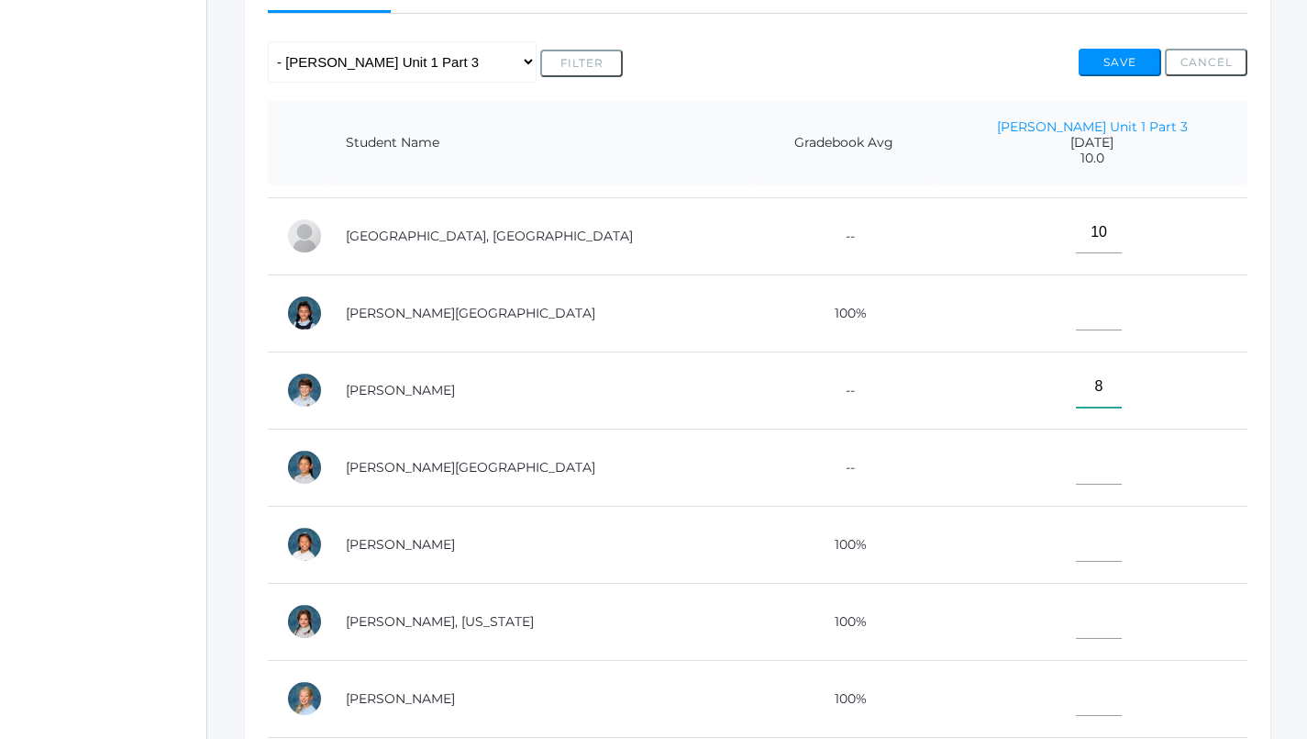
type input"] "8"
click at [1093, 302] on input"] "text" at bounding box center [1099, 309] width 46 height 41
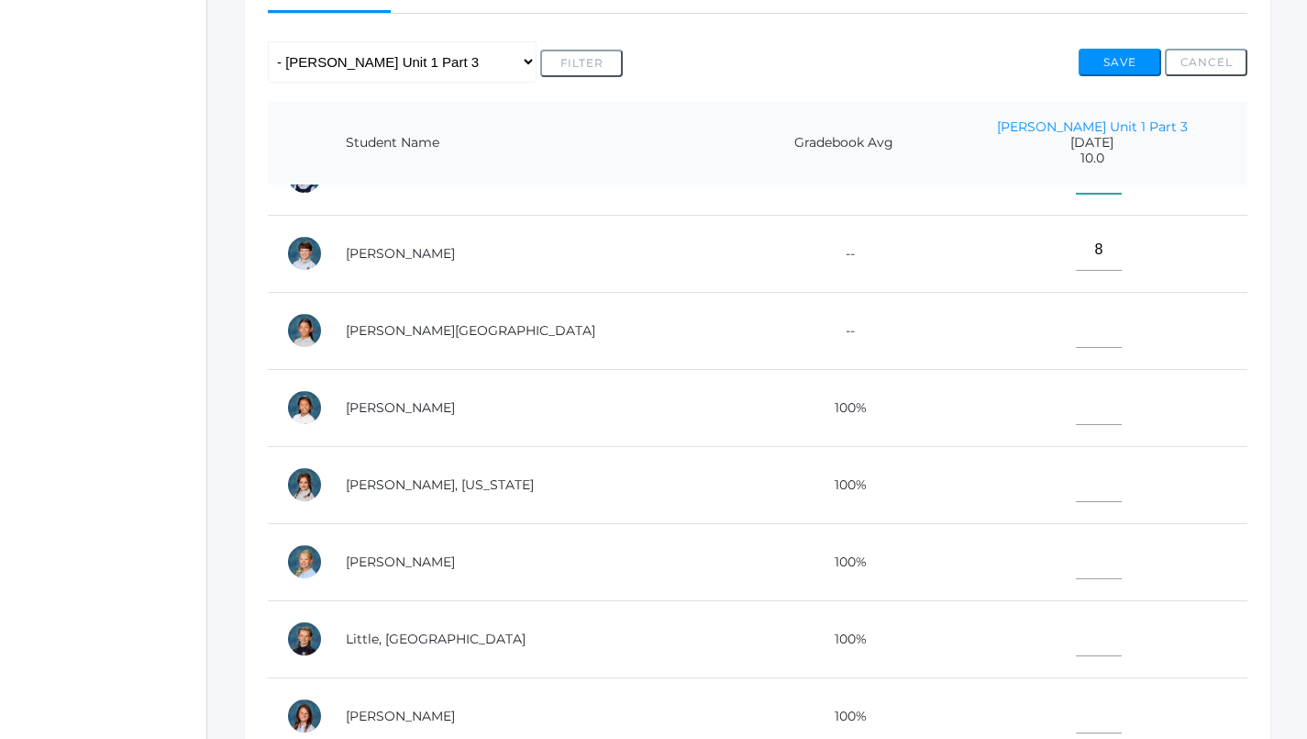
scroll to position [432, 0]
type input"] "9"
click at [1102, 548] on input"] "text" at bounding box center [1099, 558] width 46 height 41
type input"] "10"
click at [1103, 339] on input"] "text" at bounding box center [1099, 326] width 46 height 41
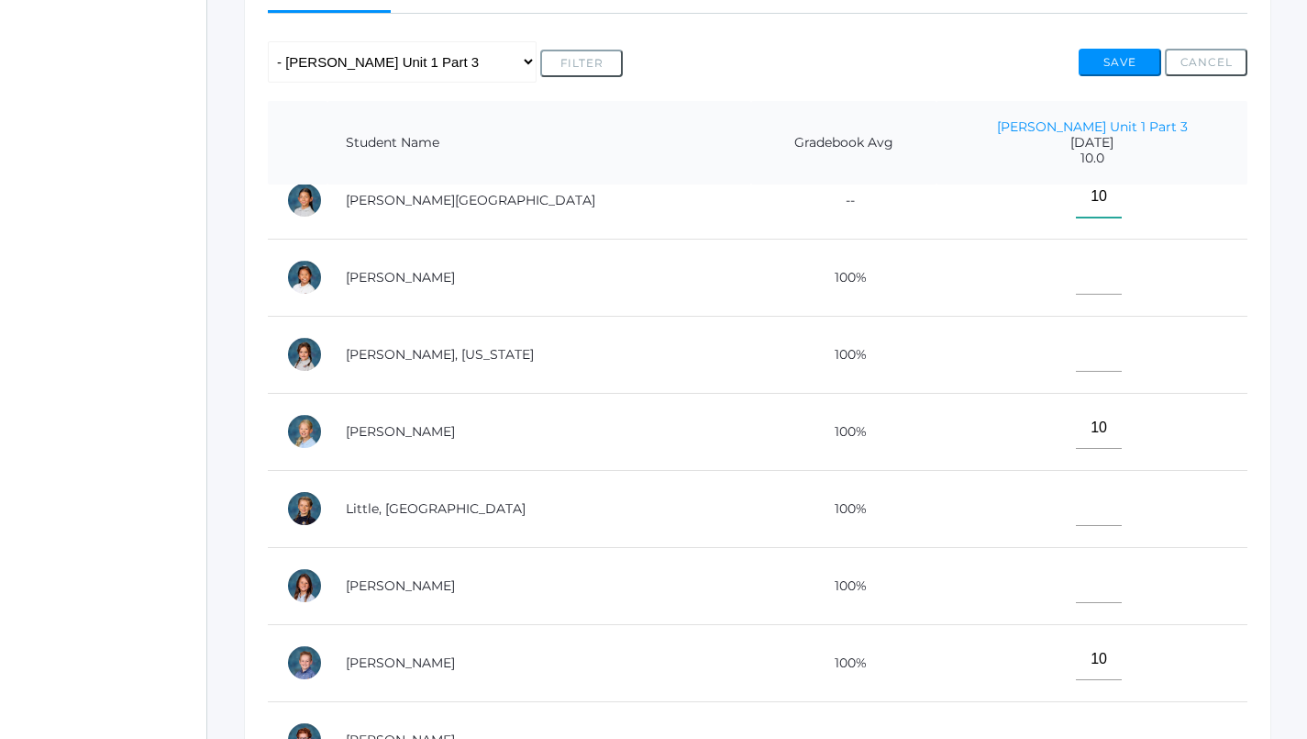
scroll to position [600, 0]
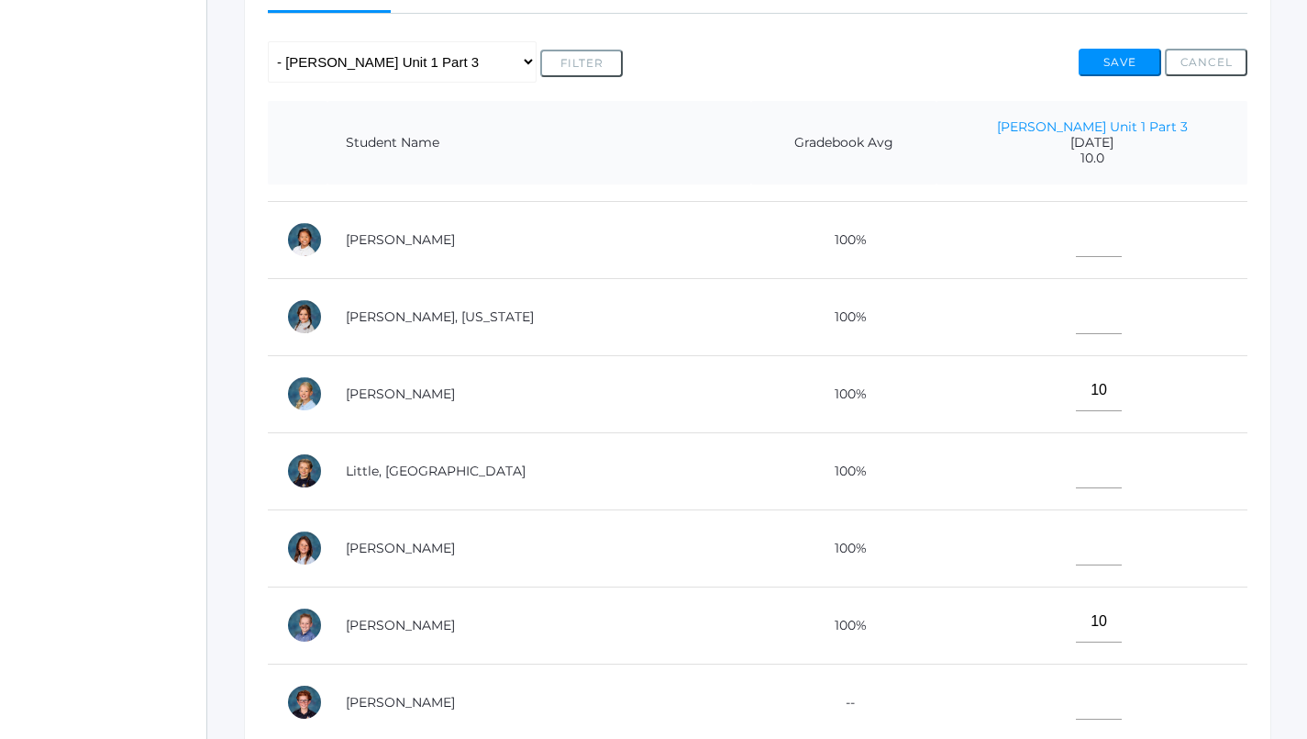
type input"] "10"
click at [1100, 458] on input"] "text" at bounding box center [1099, 467] width 46 height 41
type input"] "8"
click at [1089, 543] on input"] "text" at bounding box center [1099, 544] width 46 height 41
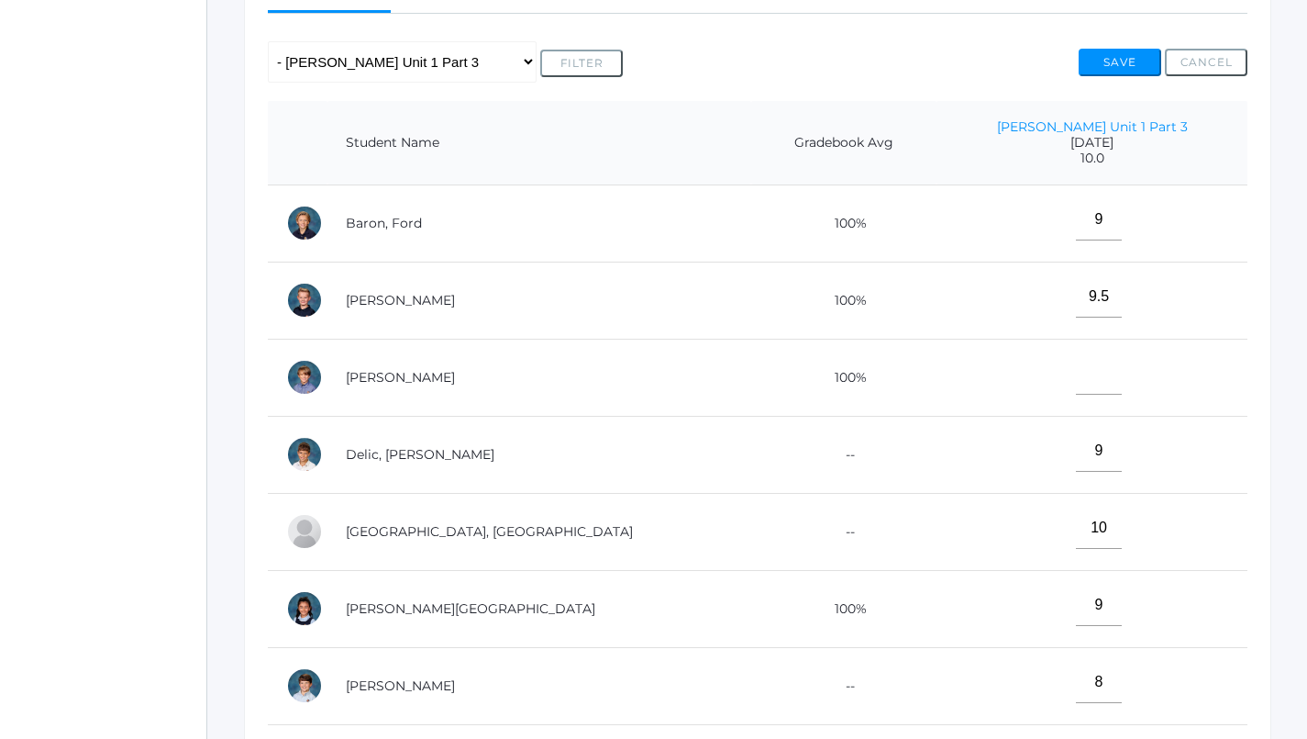
scroll to position [0, 0]
type input"] "9"
click at [1109, 63] on button "Save" at bounding box center [1120, 63] width 83 height 28
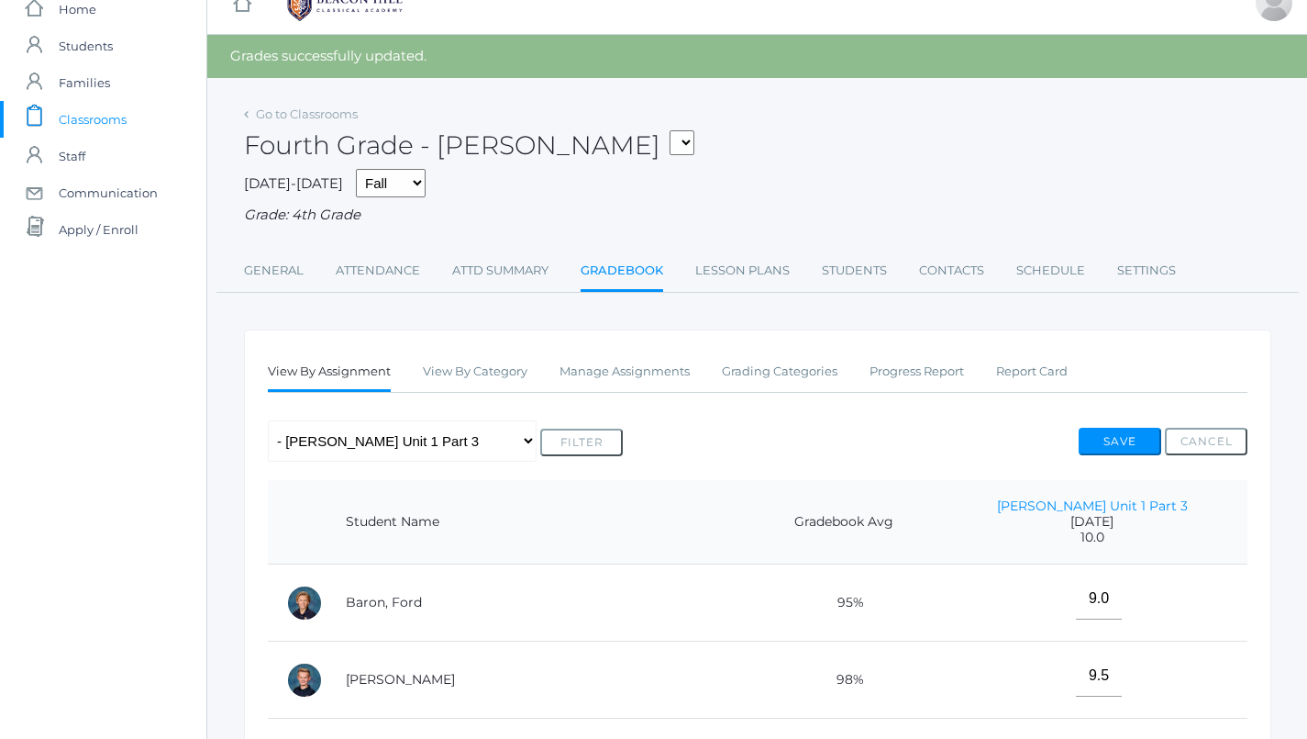
scroll to position [28, 0]
click at [357, 261] on link "Attendance" at bounding box center [378, 269] width 84 height 37
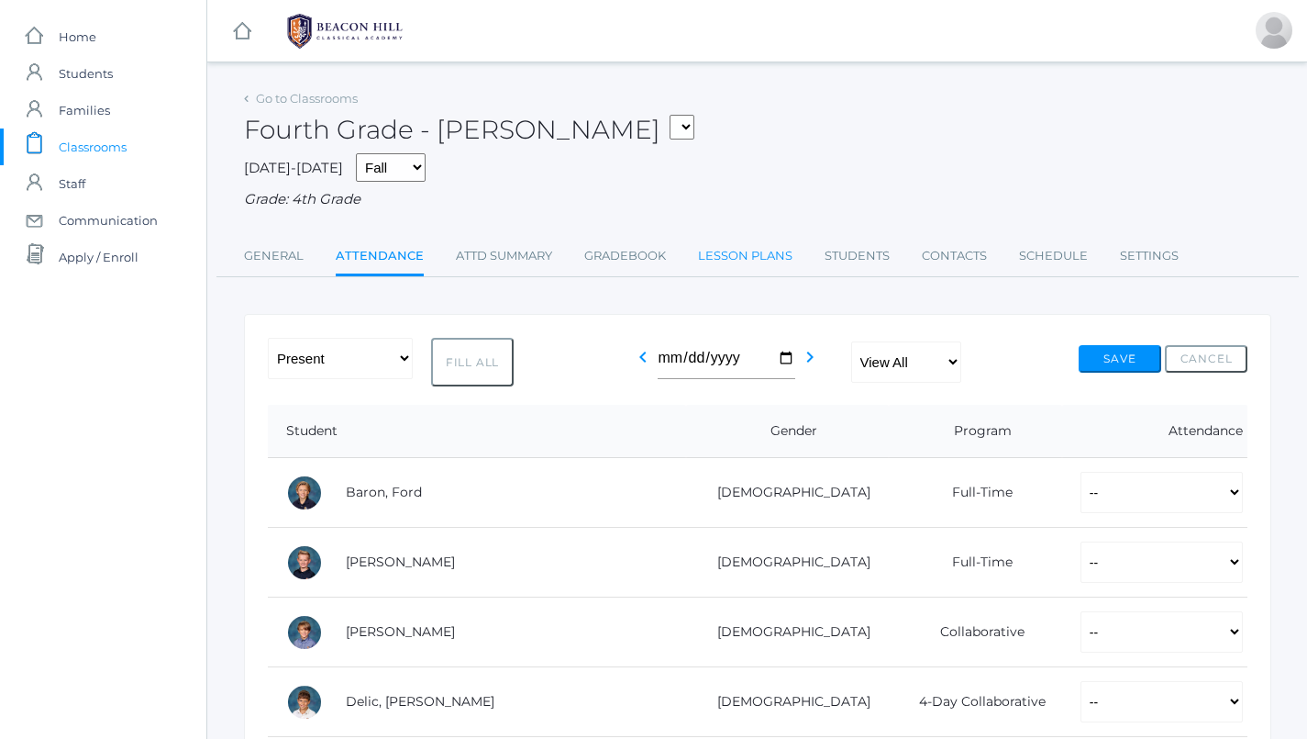
click at [747, 239] on link "Lesson Plans" at bounding box center [745, 256] width 94 height 37
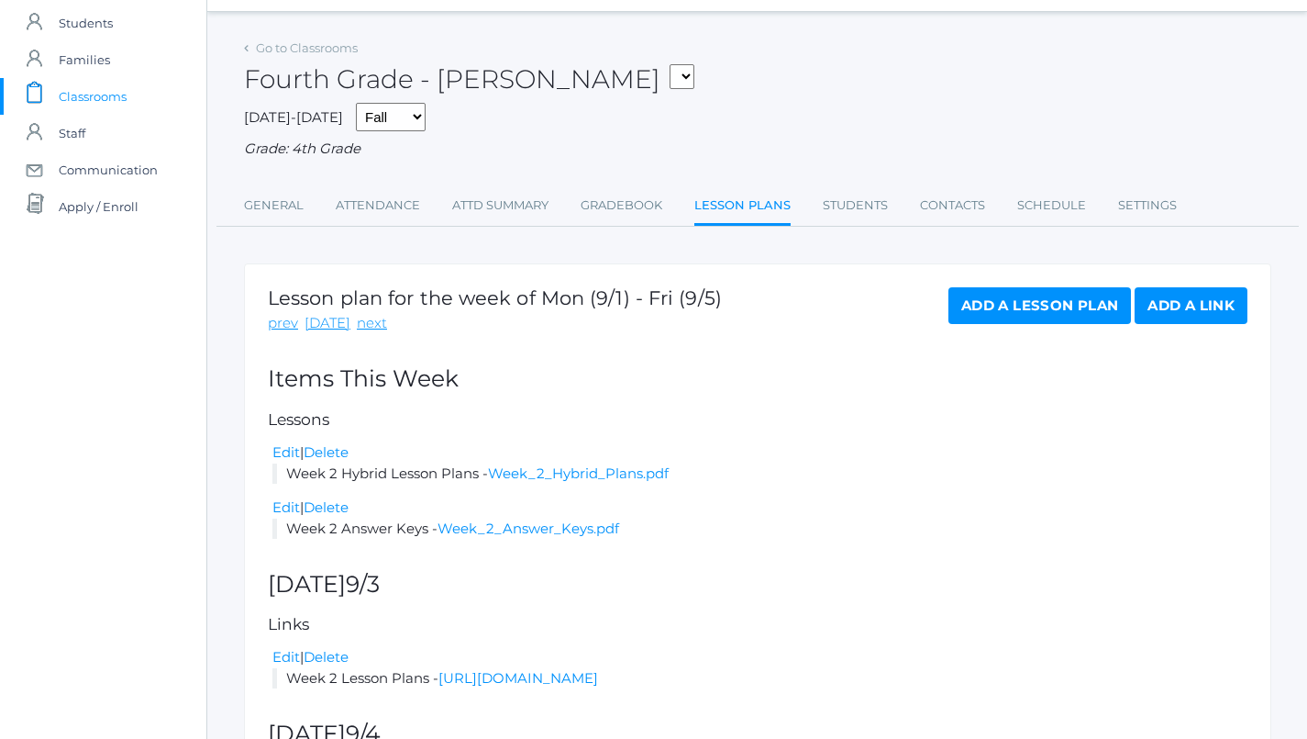
scroll to position [51, 0]
click at [575, 463] on link "Week_2_Hybrid_Plans.pdf" at bounding box center [578, 471] width 181 height 17
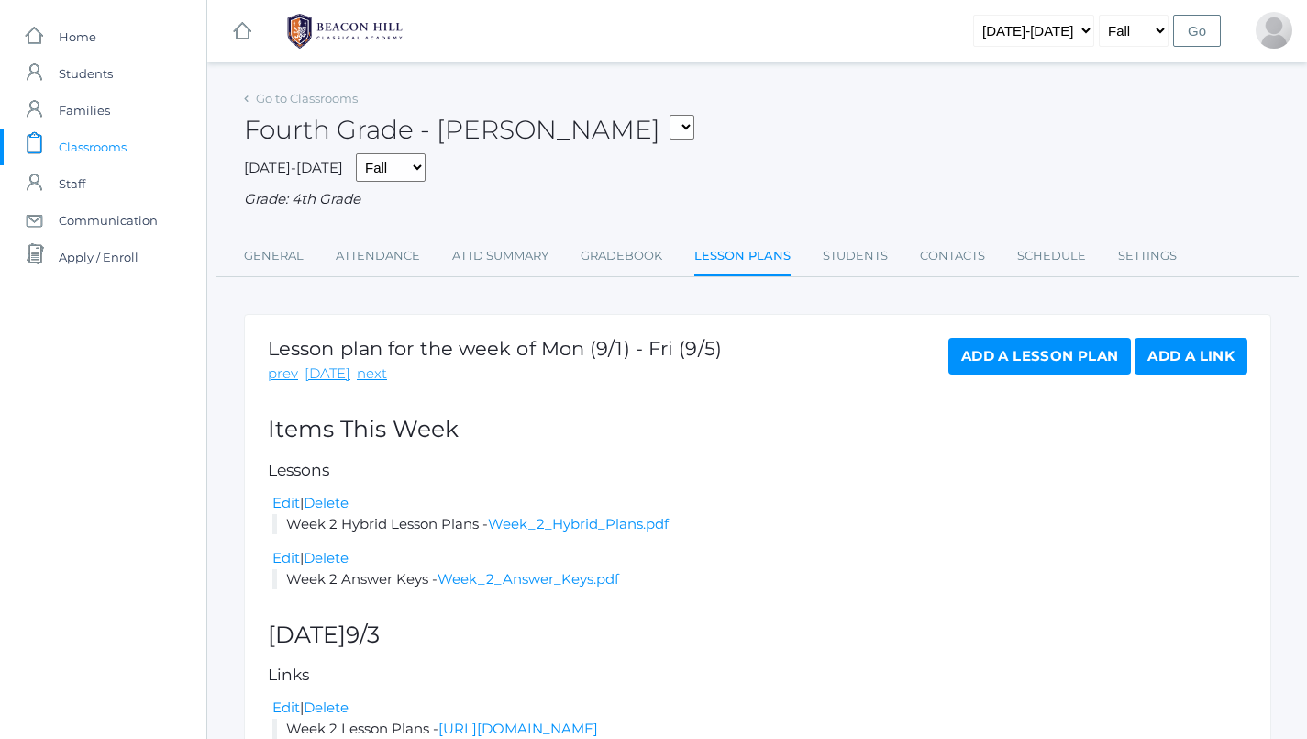
scroll to position [0, 0]
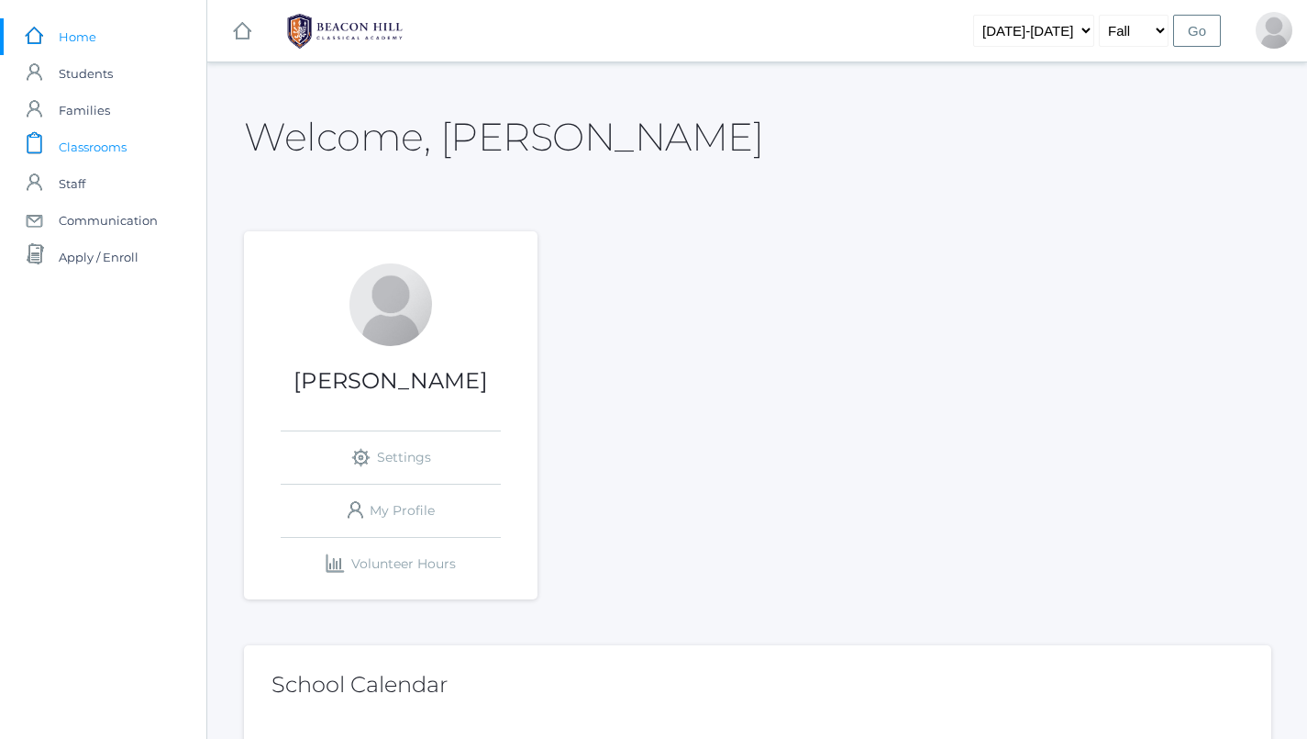
click at [123, 146] on span "Classrooms" at bounding box center [93, 146] width 68 height 37
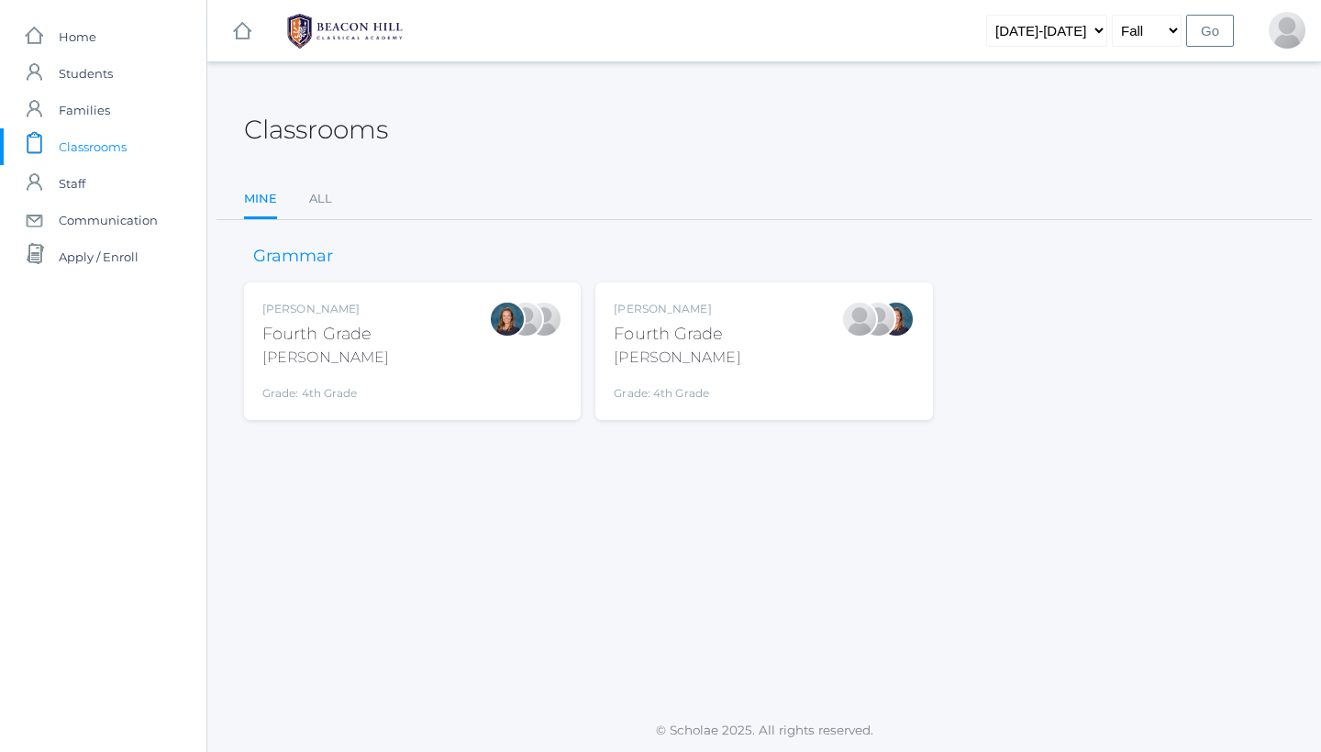
click at [710, 372] on div "[PERSON_NAME] Fourth Grade [PERSON_NAME] Grade: 4th Grade 04LA" at bounding box center [677, 351] width 127 height 101
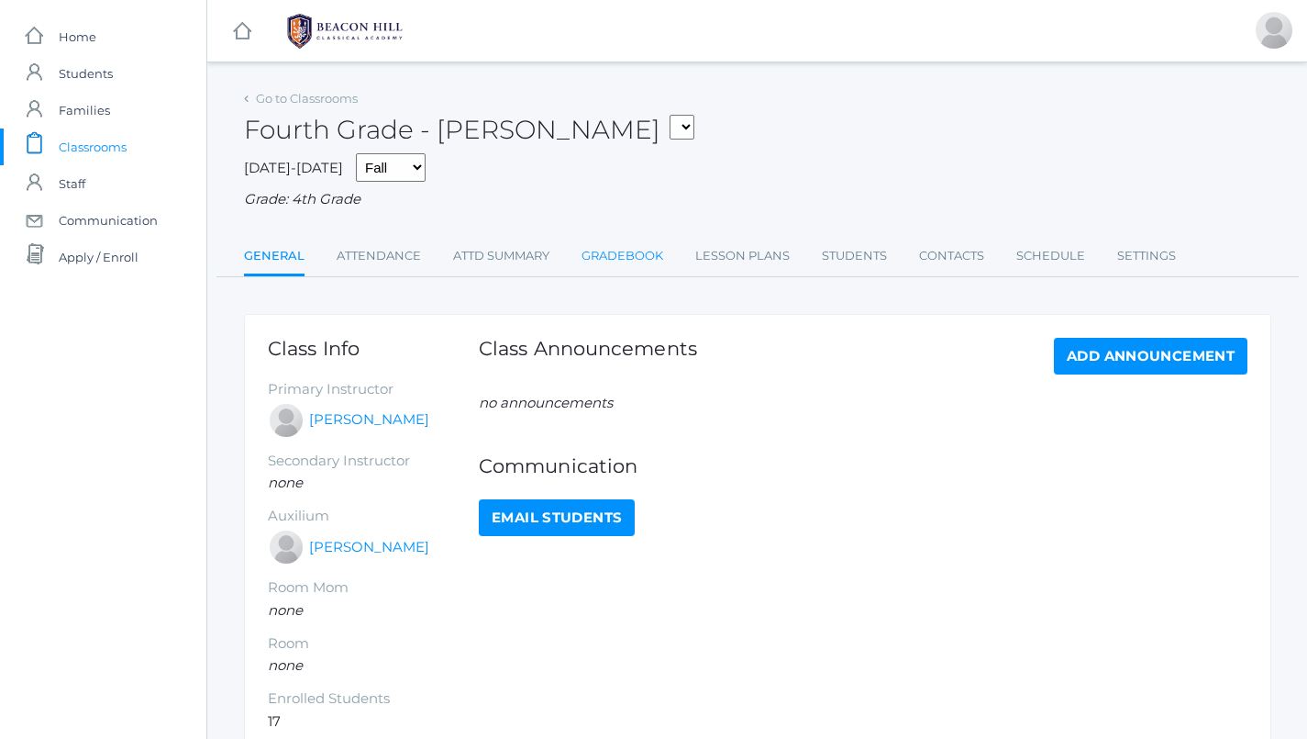
click at [619, 245] on link "Gradebook" at bounding box center [623, 256] width 82 height 37
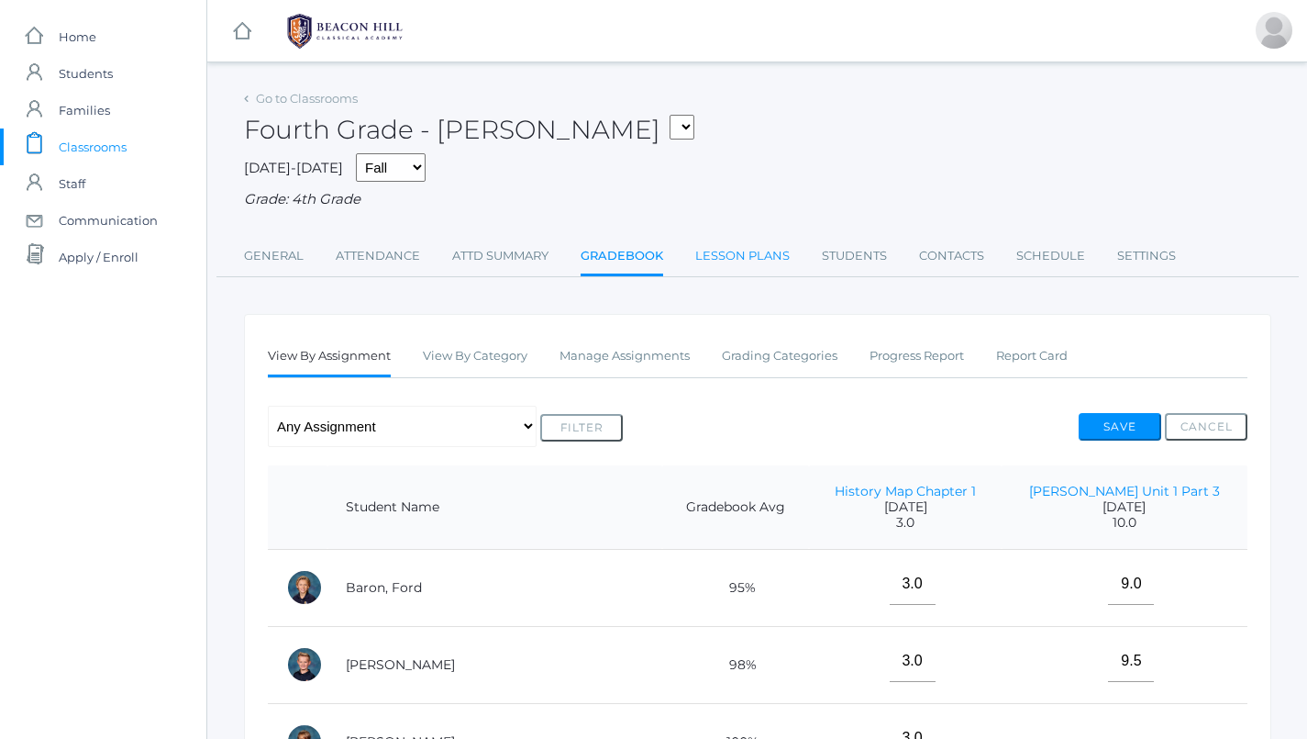
click at [739, 239] on link "Lesson Plans" at bounding box center [742, 256] width 94 height 37
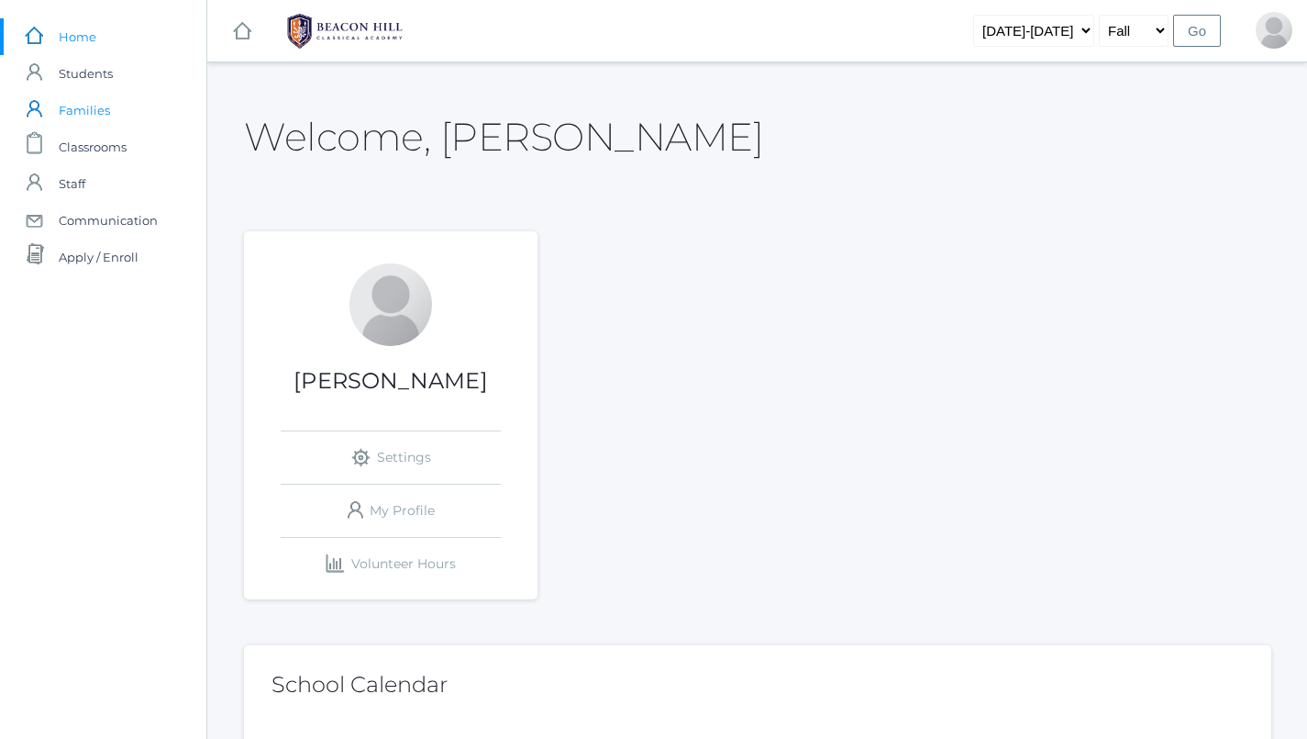
click at [128, 127] on link "icons/user/plain Created with Sketch. Families" at bounding box center [103, 110] width 206 height 37
click at [127, 145] on span "Classrooms" at bounding box center [93, 146] width 68 height 37
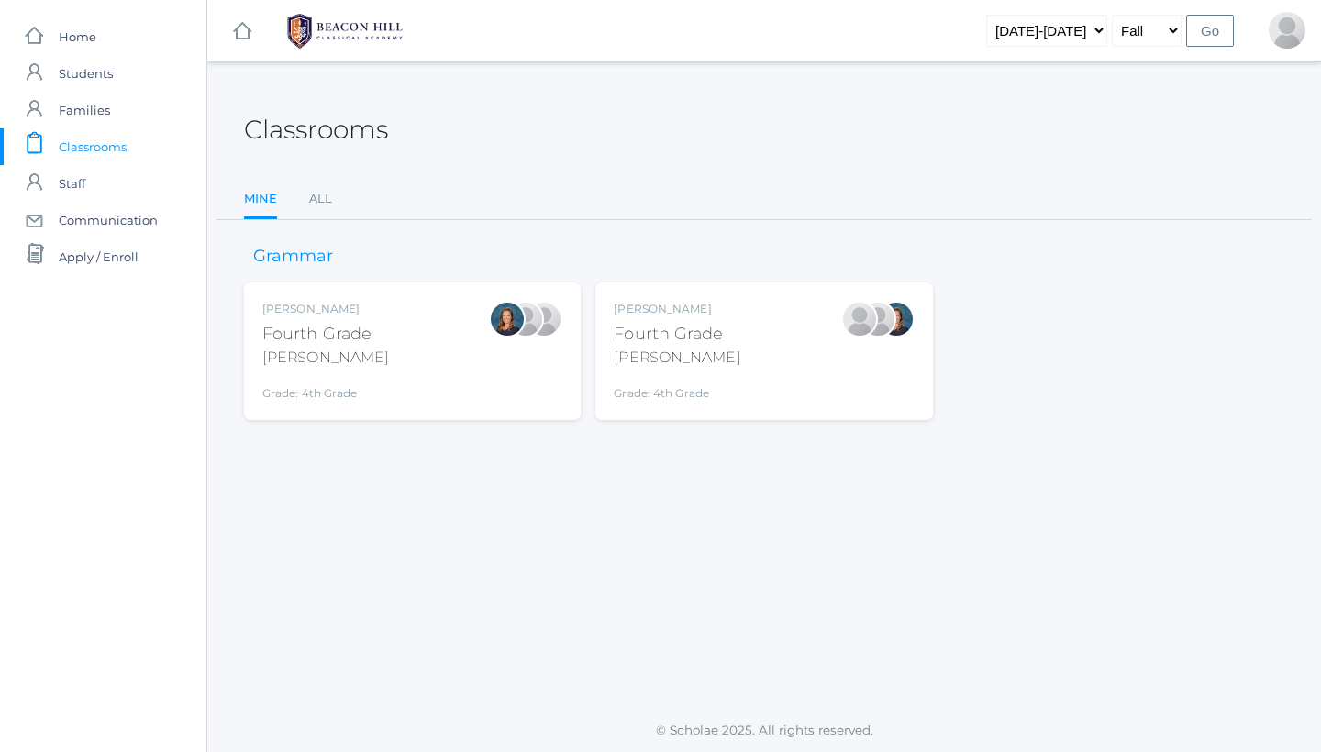
click at [788, 375] on div "Lydia Chaffin Fourth Grade Chaffin Grade: 4th Grade 04LA" at bounding box center [764, 351] width 300 height 101
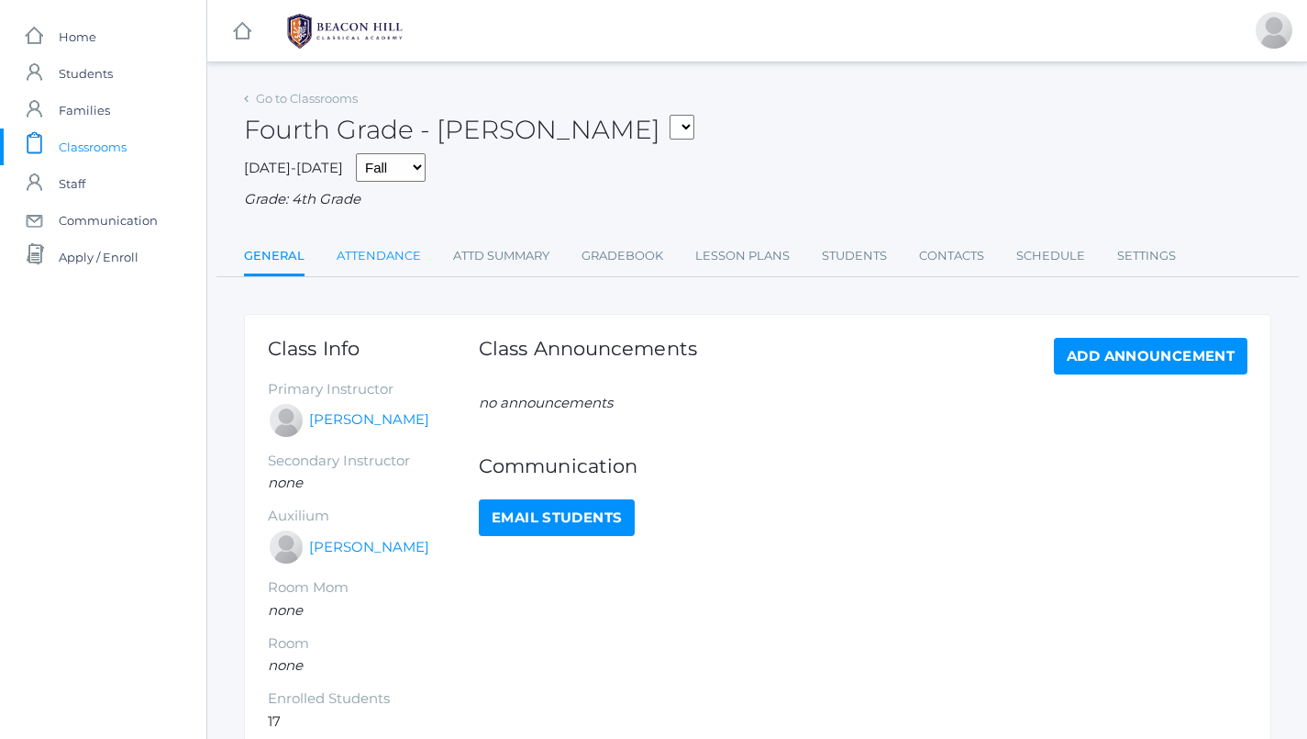
click at [391, 262] on link "Attendance" at bounding box center [379, 256] width 84 height 37
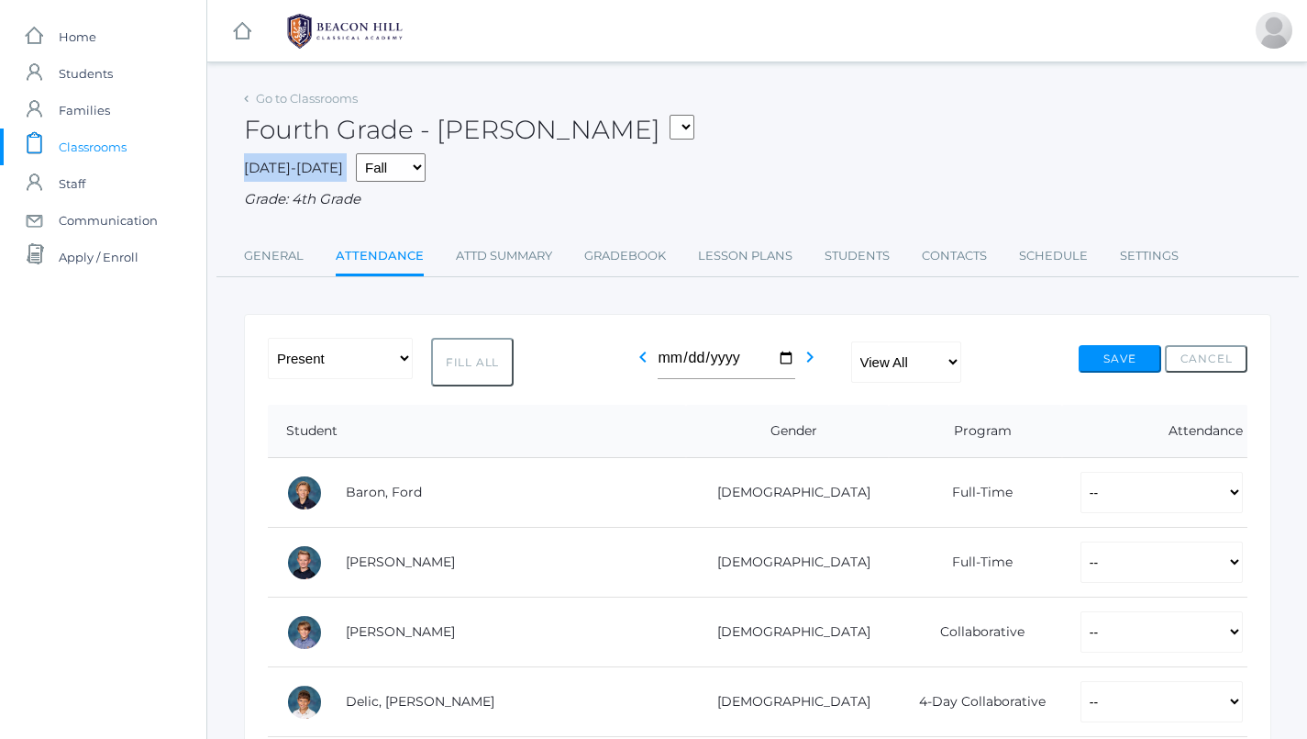
drag, startPoint x: 772, startPoint y: 157, endPoint x: 790, endPoint y: 180, distance: 29.4
